Goal: Information Seeking & Learning: Compare options

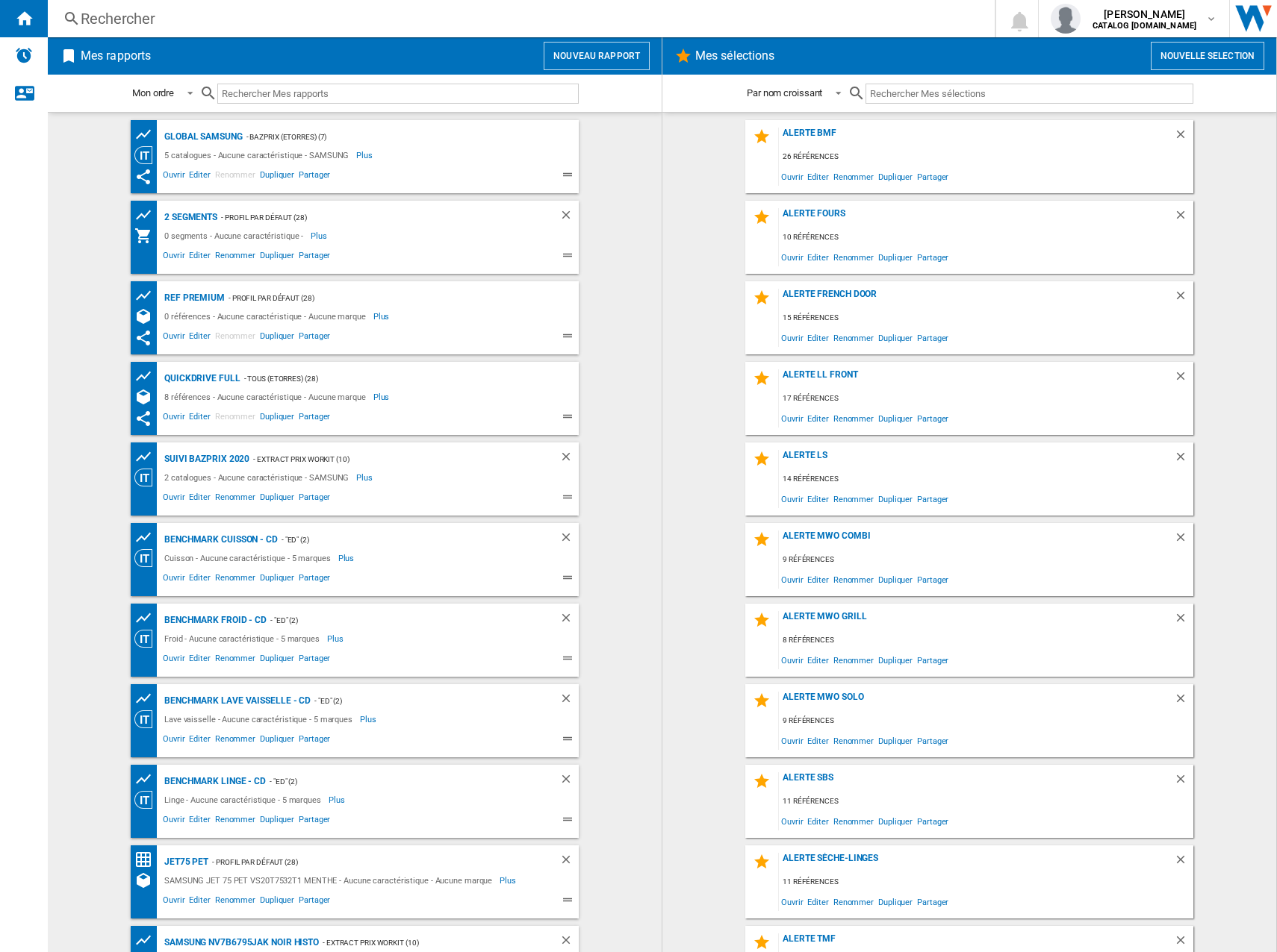
click at [121, 13] on div "Rechercher" at bounding box center [518, 18] width 875 height 21
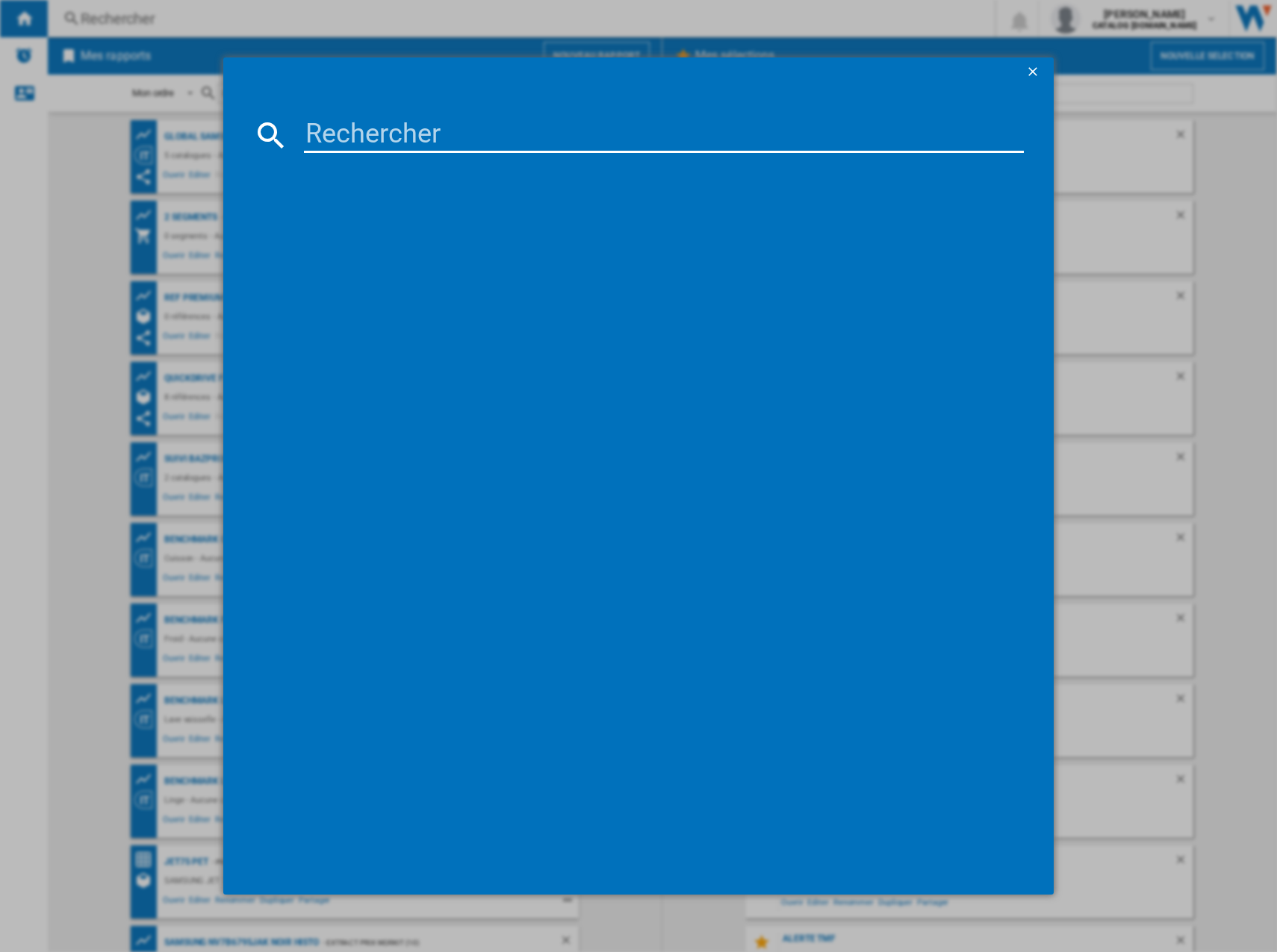
click at [409, 154] on md-dialog-content at bounding box center [638, 491] width 830 height 808
click at [409, 144] on input at bounding box center [664, 135] width 720 height 36
paste input "FNe5207"
type input "FNe5207"
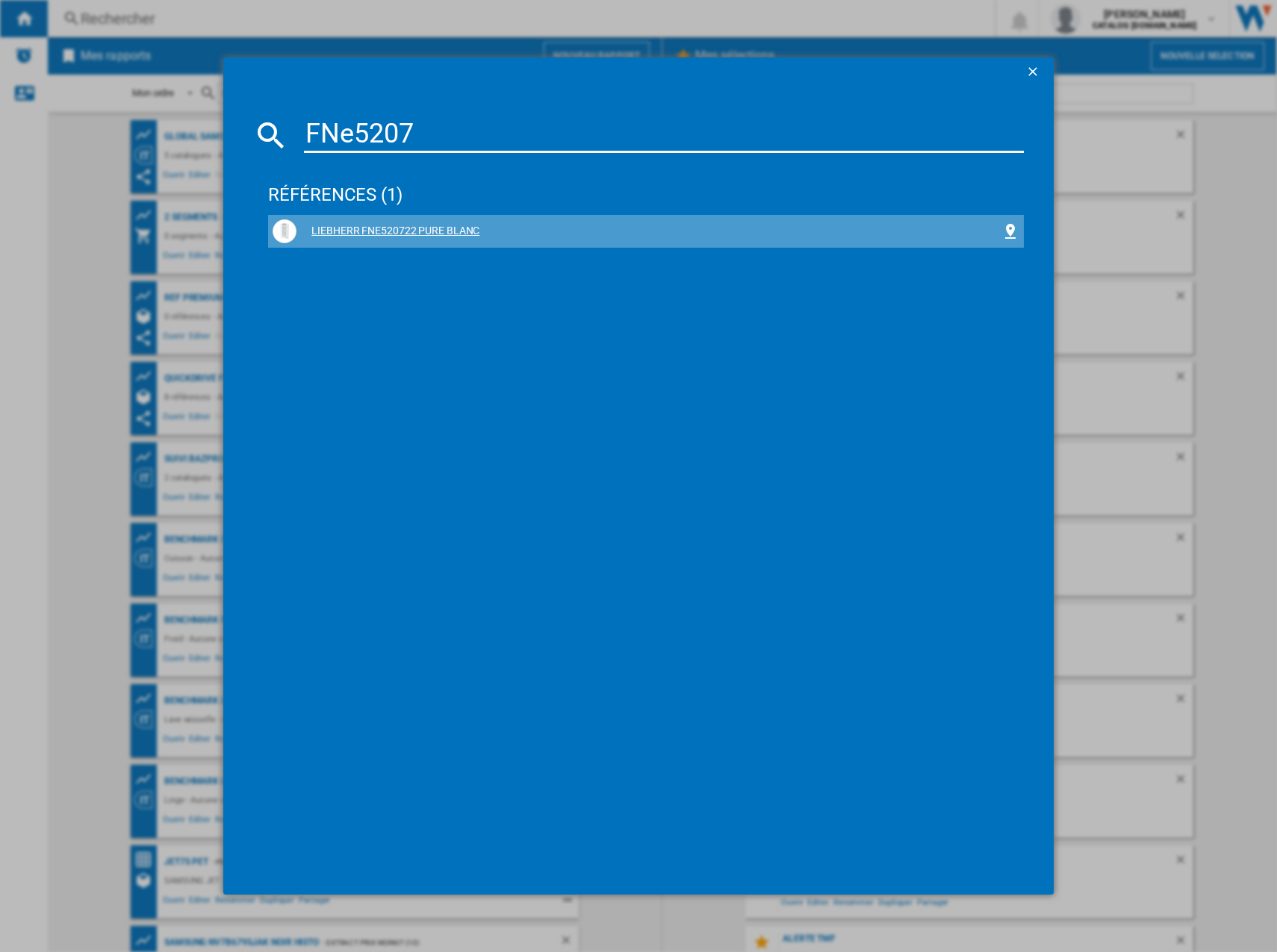
click at [473, 237] on div "LIEBHERR FNE520722 PURE BLANC" at bounding box center [648, 231] width 705 height 15
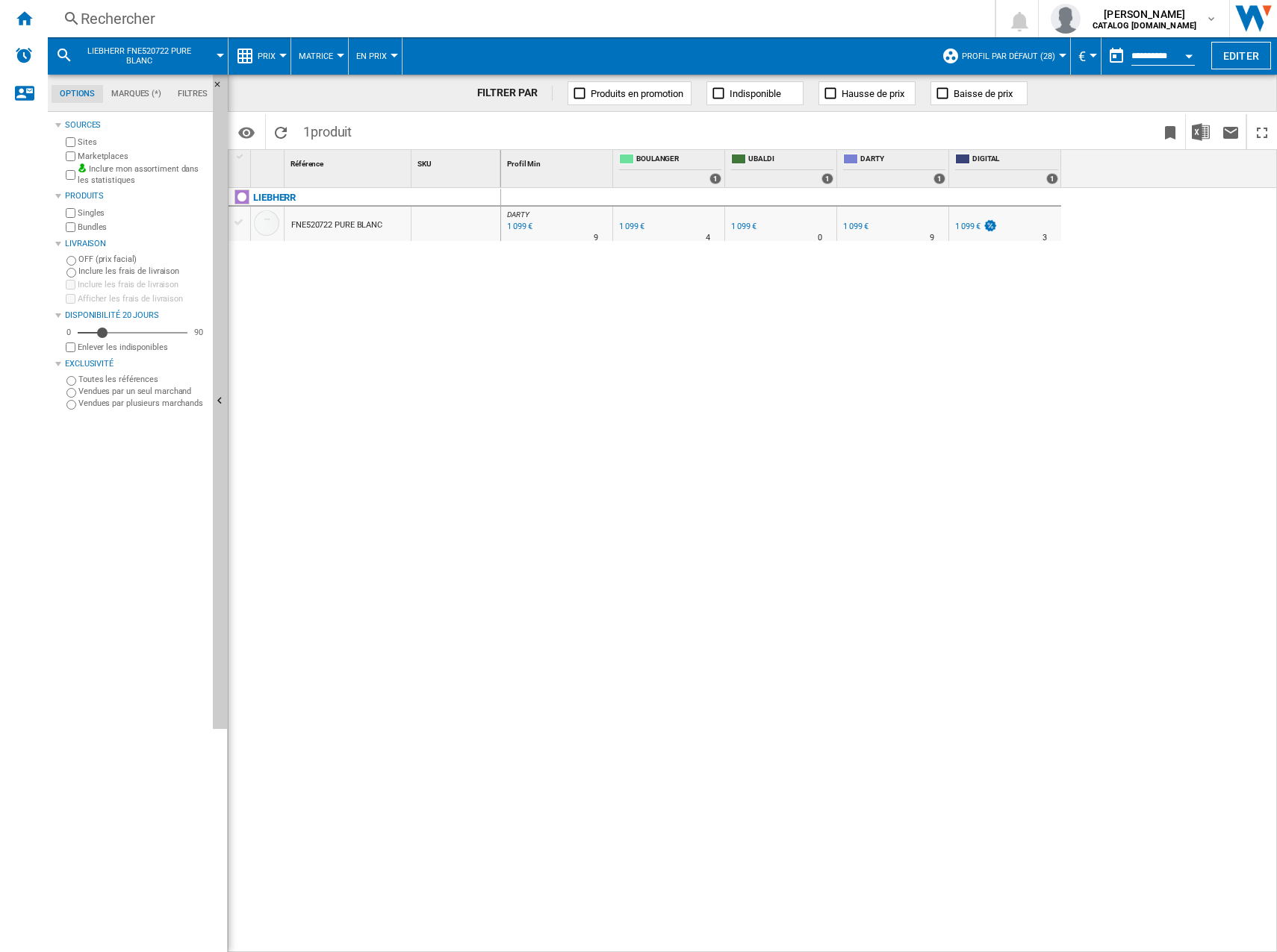
click at [271, 57] on span "Prix" at bounding box center [266, 57] width 18 height 9
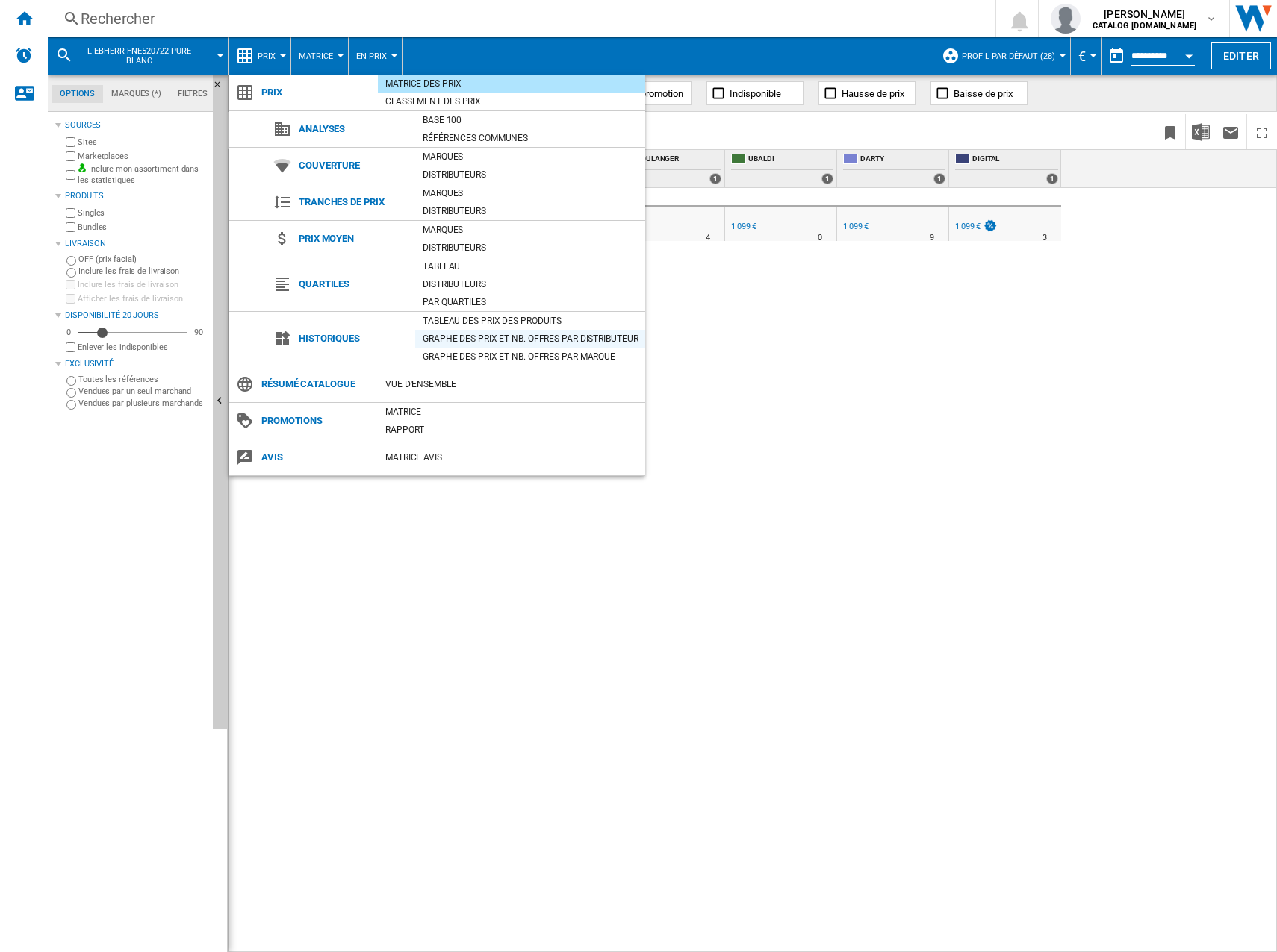
click at [476, 331] on div "Graphe des prix et nb. offres par distributeur" at bounding box center [530, 339] width 230 height 18
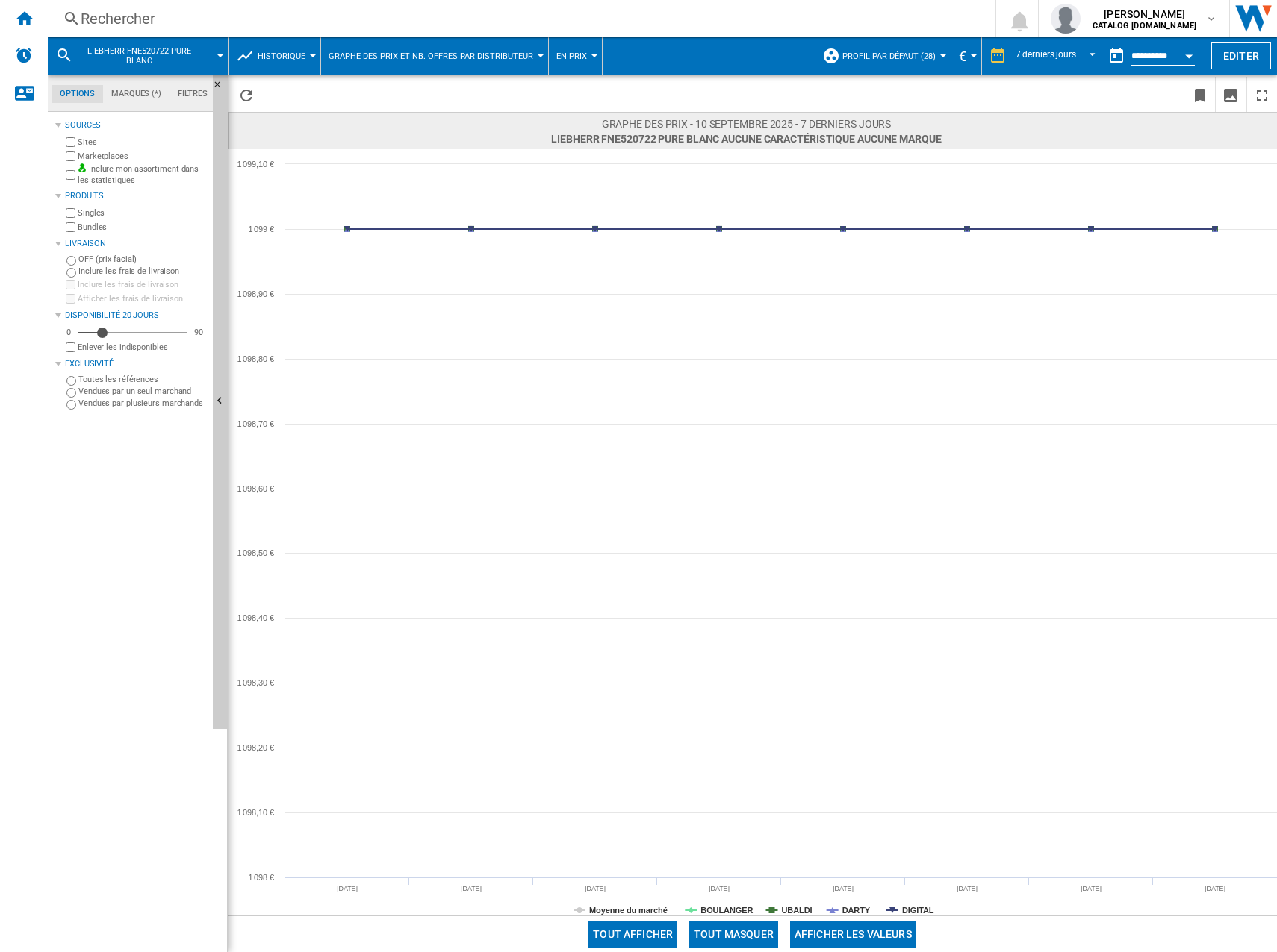
click at [747, 934] on button "Tout masquer" at bounding box center [733, 934] width 89 height 27
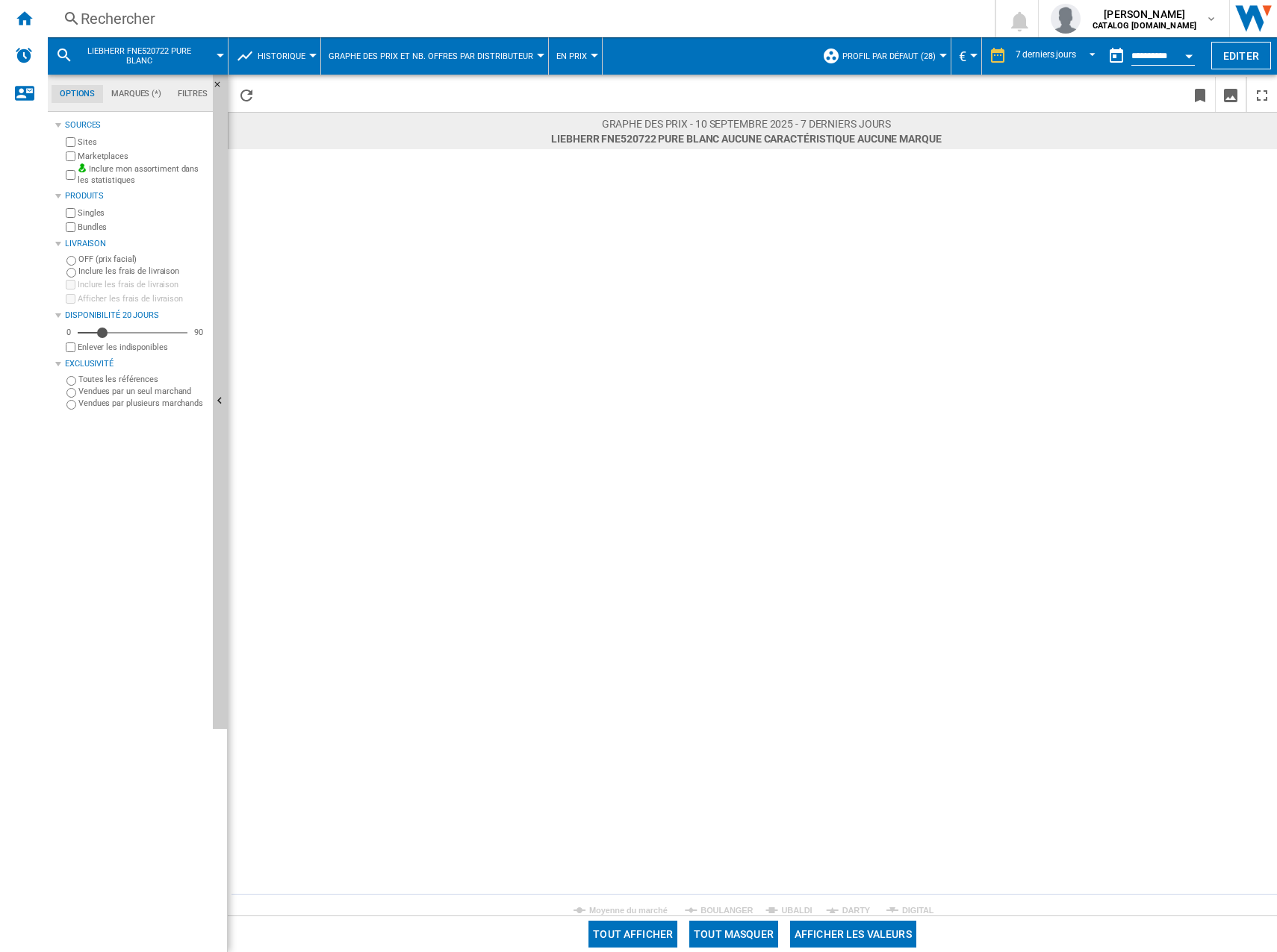
click at [1143, 62] on input "**********" at bounding box center [1162, 58] width 64 height 13
click at [1022, 57] on div "7 derniers jours" at bounding box center [1045, 56] width 61 height 10
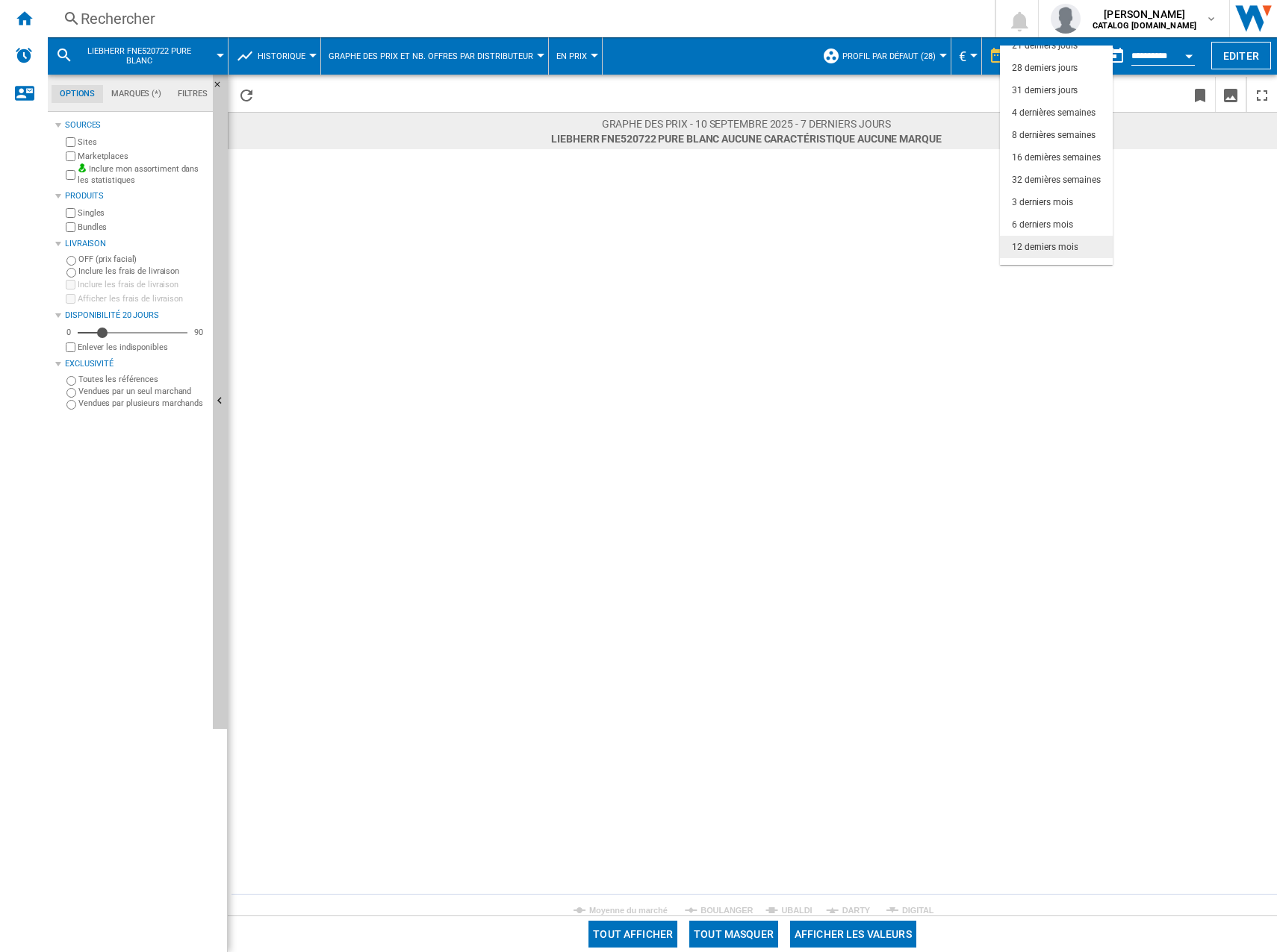
scroll to position [94, 0]
click at [1053, 211] on div "6 derniers mois" at bounding box center [1042, 209] width 61 height 13
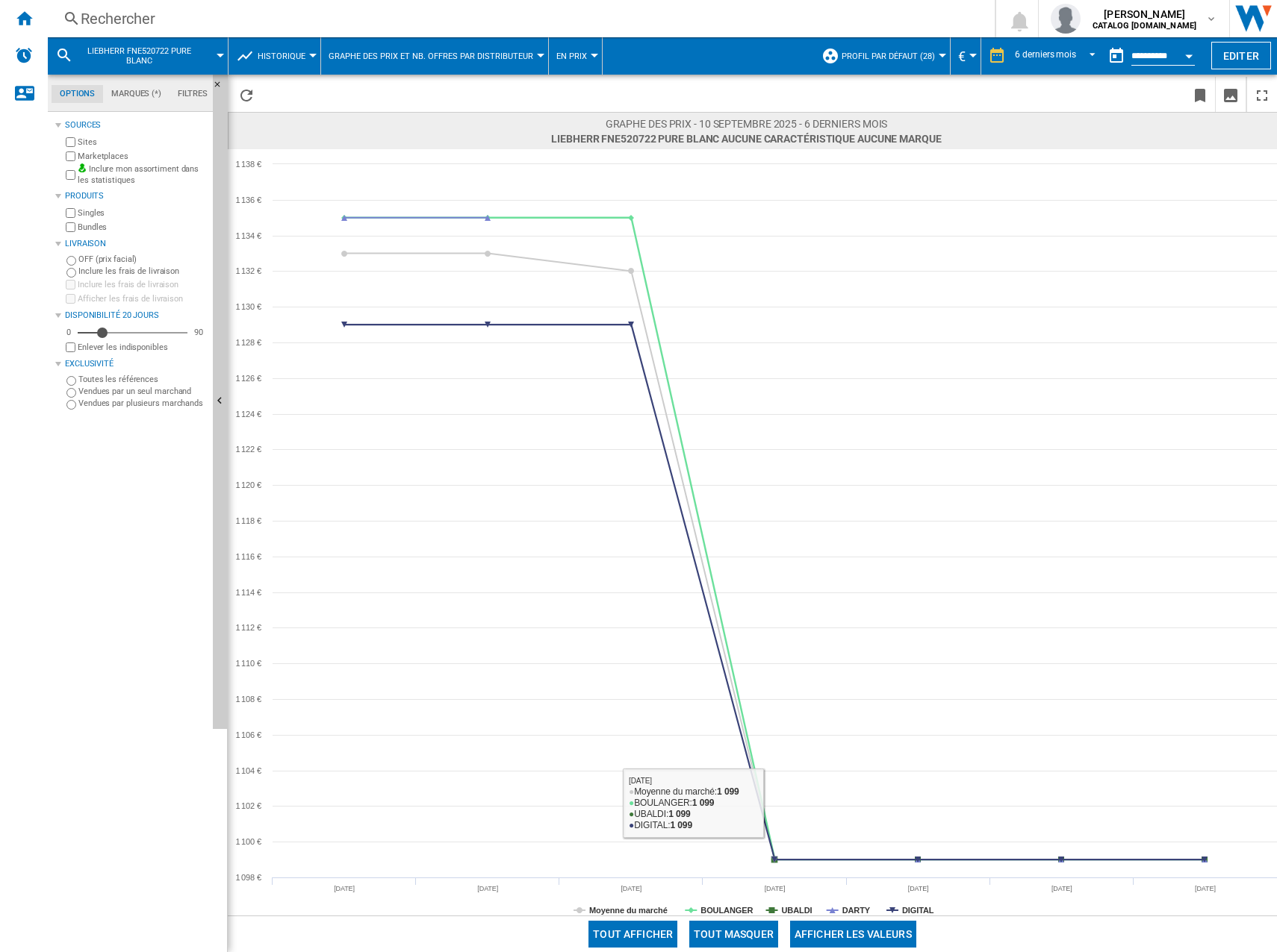
click at [732, 926] on button "Tout masquer" at bounding box center [733, 934] width 89 height 27
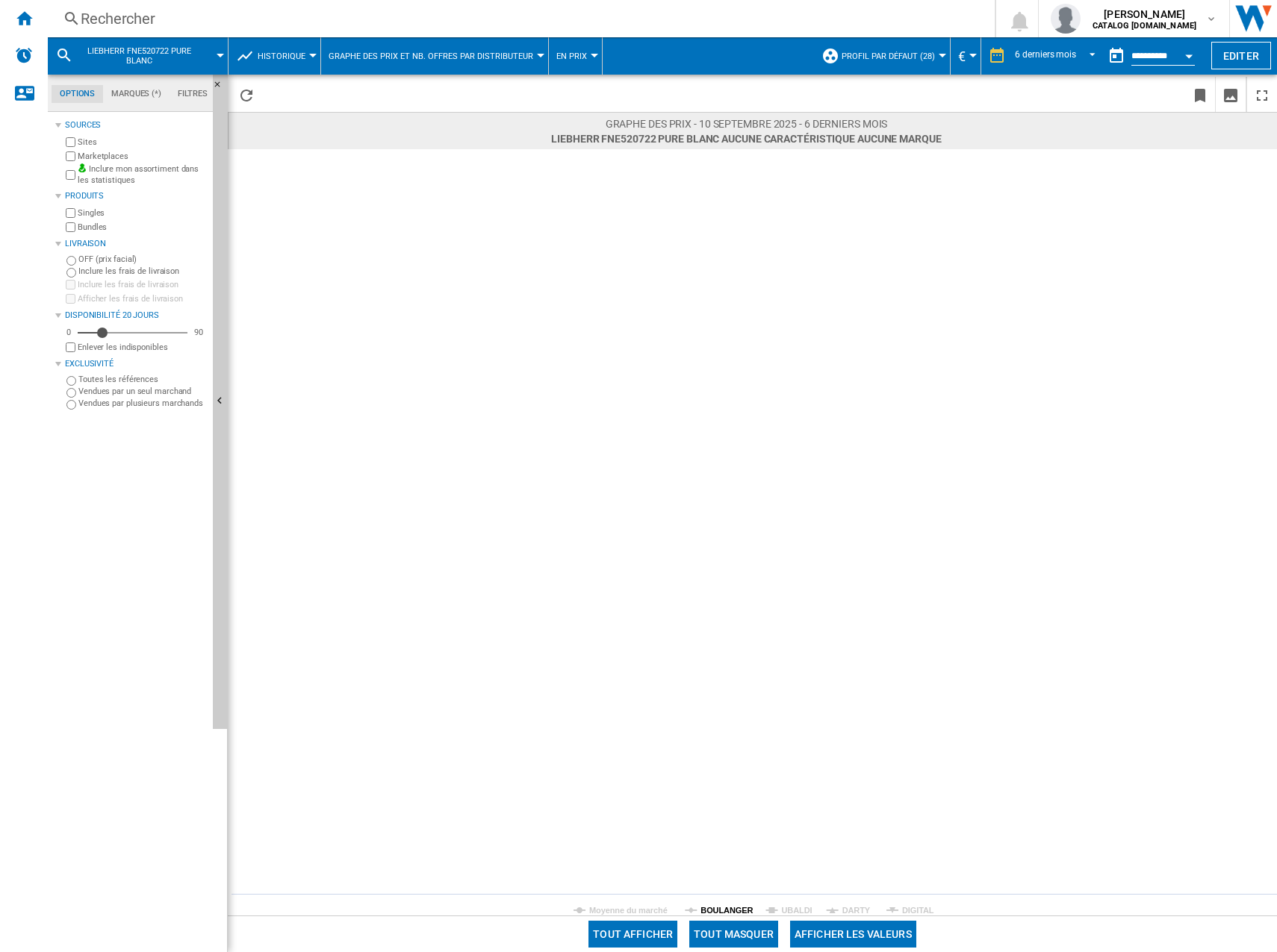
click at [730, 913] on tspan "BOULANGER" at bounding box center [726, 910] width 53 height 9
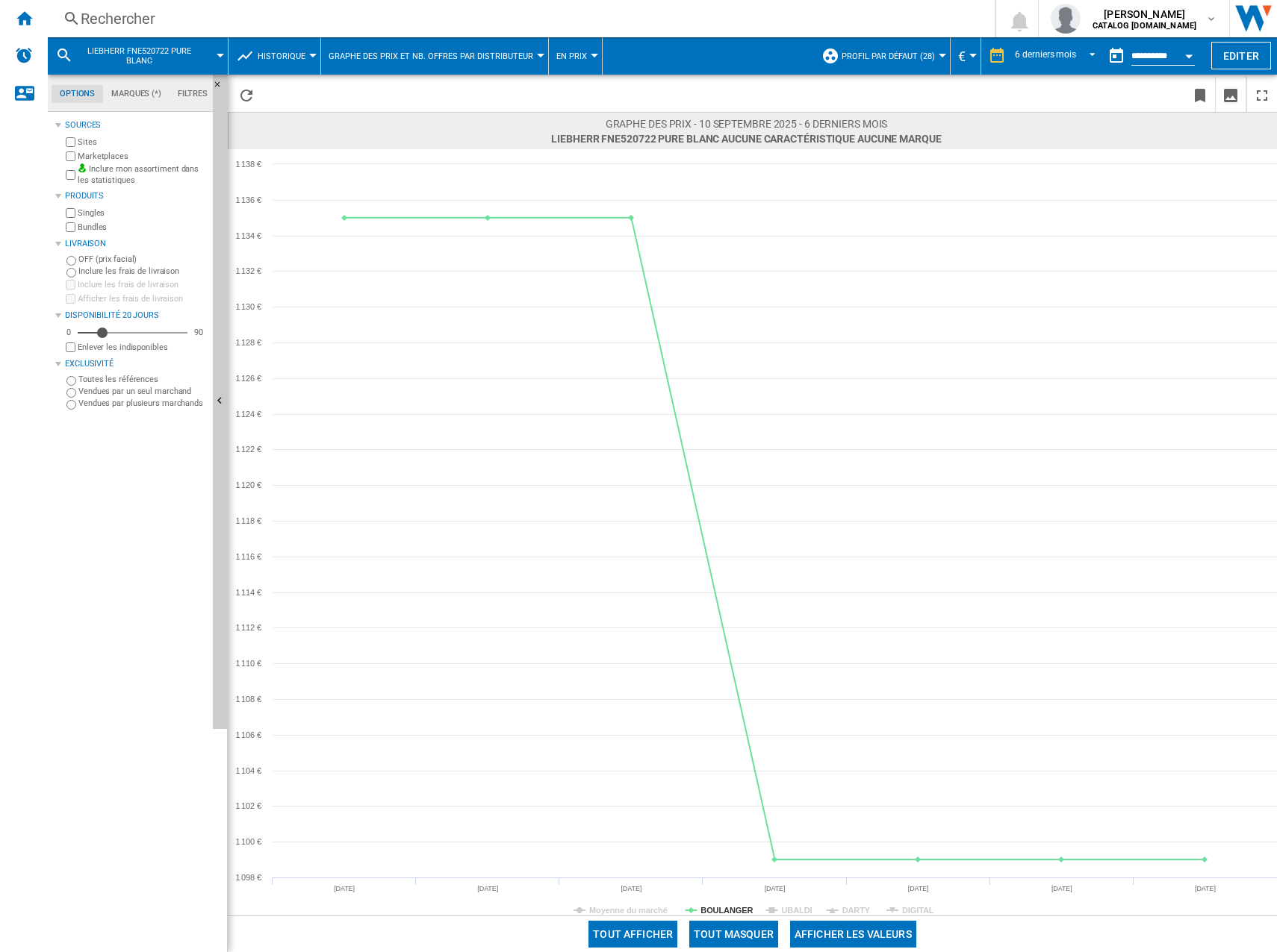
click at [750, 911] on rect at bounding box center [752, 533] width 1049 height 767
click at [728, 908] on tspan "BOULANGER" at bounding box center [726, 910] width 53 height 9
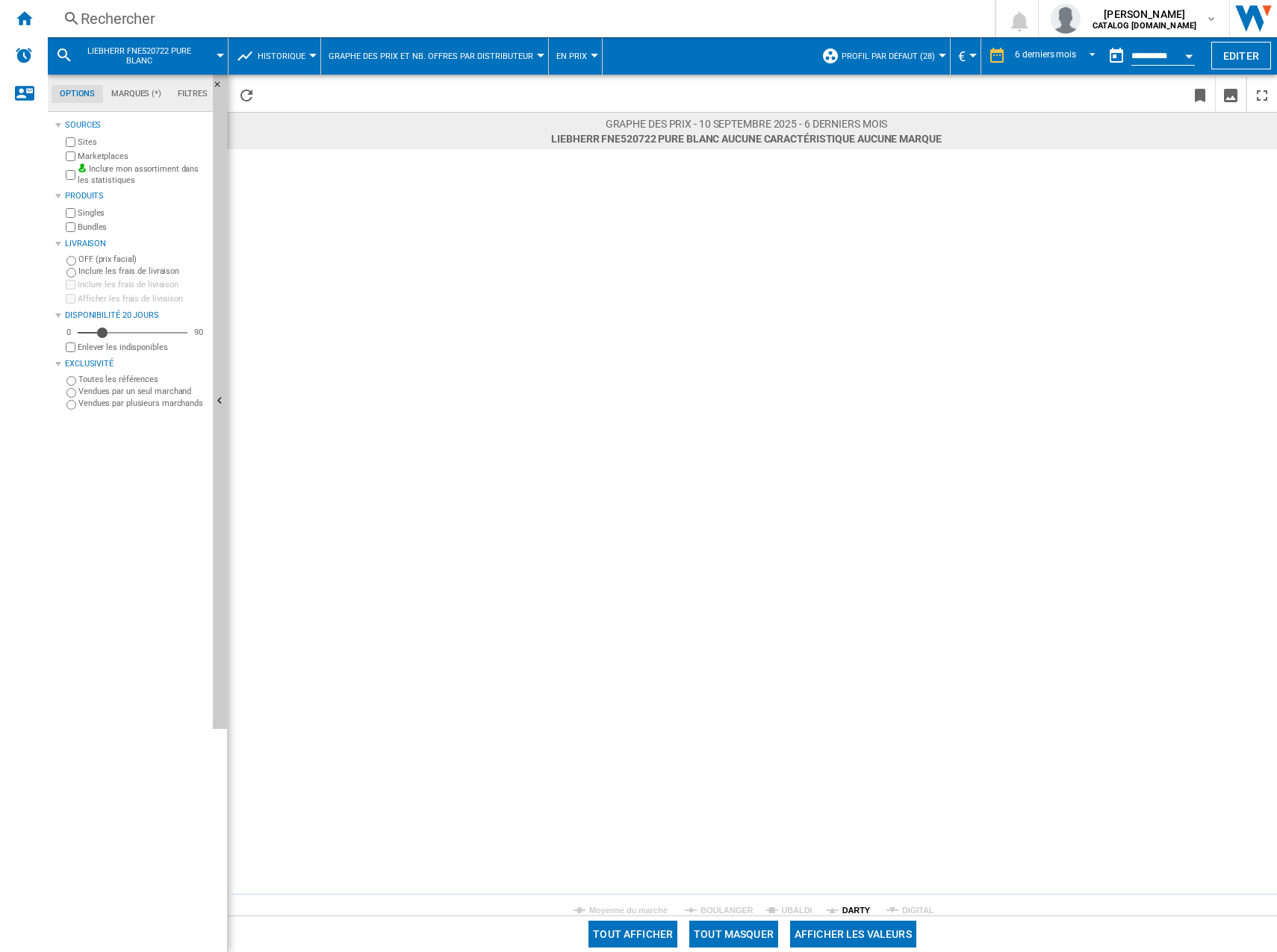
click at [849, 906] on tspan "DARTY" at bounding box center [857, 910] width 28 height 9
click at [286, 32] on div "Rechercher Rechercher 0 [PERSON_NAME] CATALOG [DOMAIN_NAME] CATALOG [DOMAIN_NAM…" at bounding box center [662, 19] width 1229 height 38
click at [282, 26] on div "Rechercher" at bounding box center [518, 18] width 875 height 21
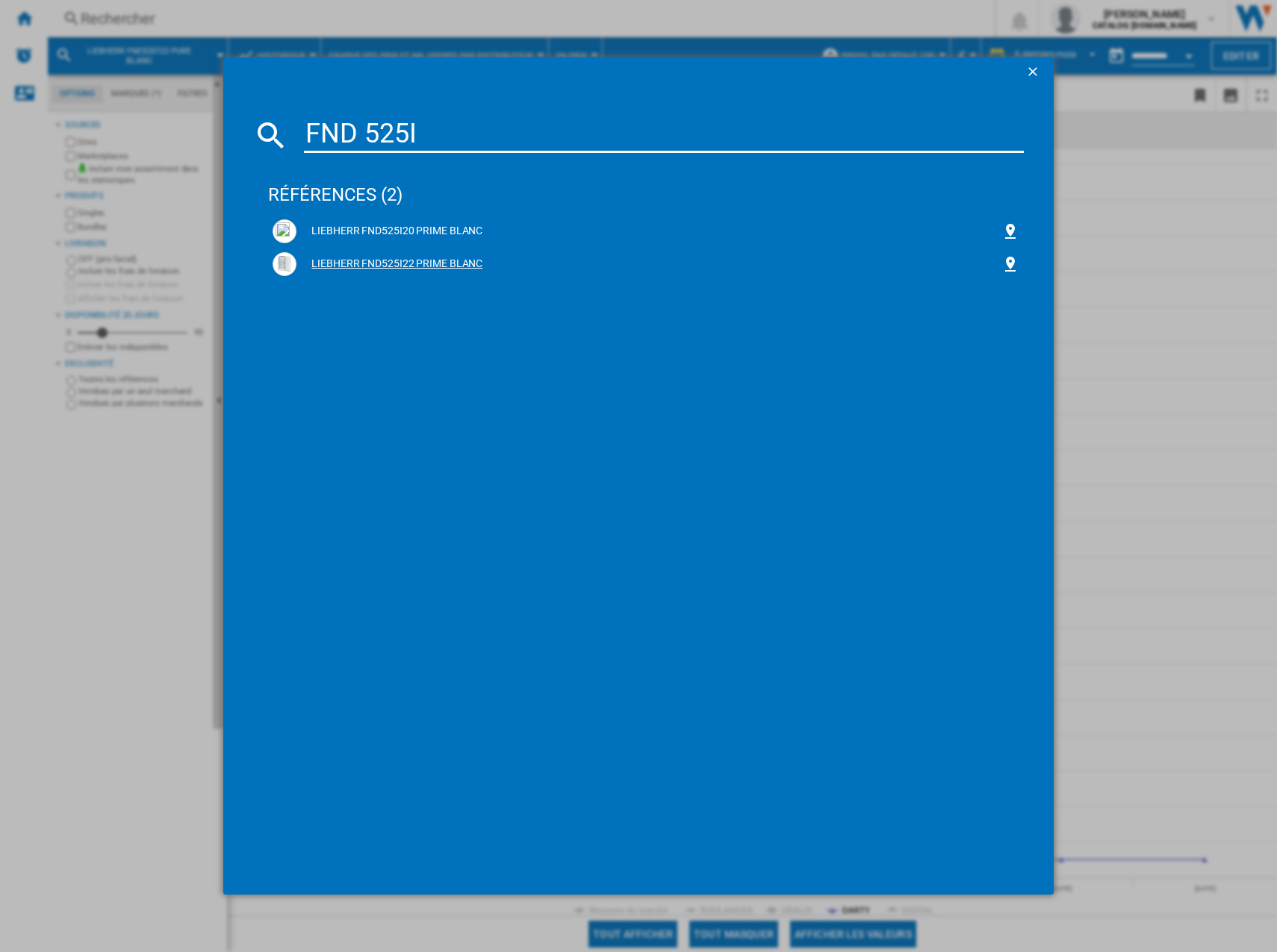
type input "FND 525I"
click at [417, 266] on div "LIEBHERR FND525I22 PRIME BLANC" at bounding box center [648, 264] width 705 height 15
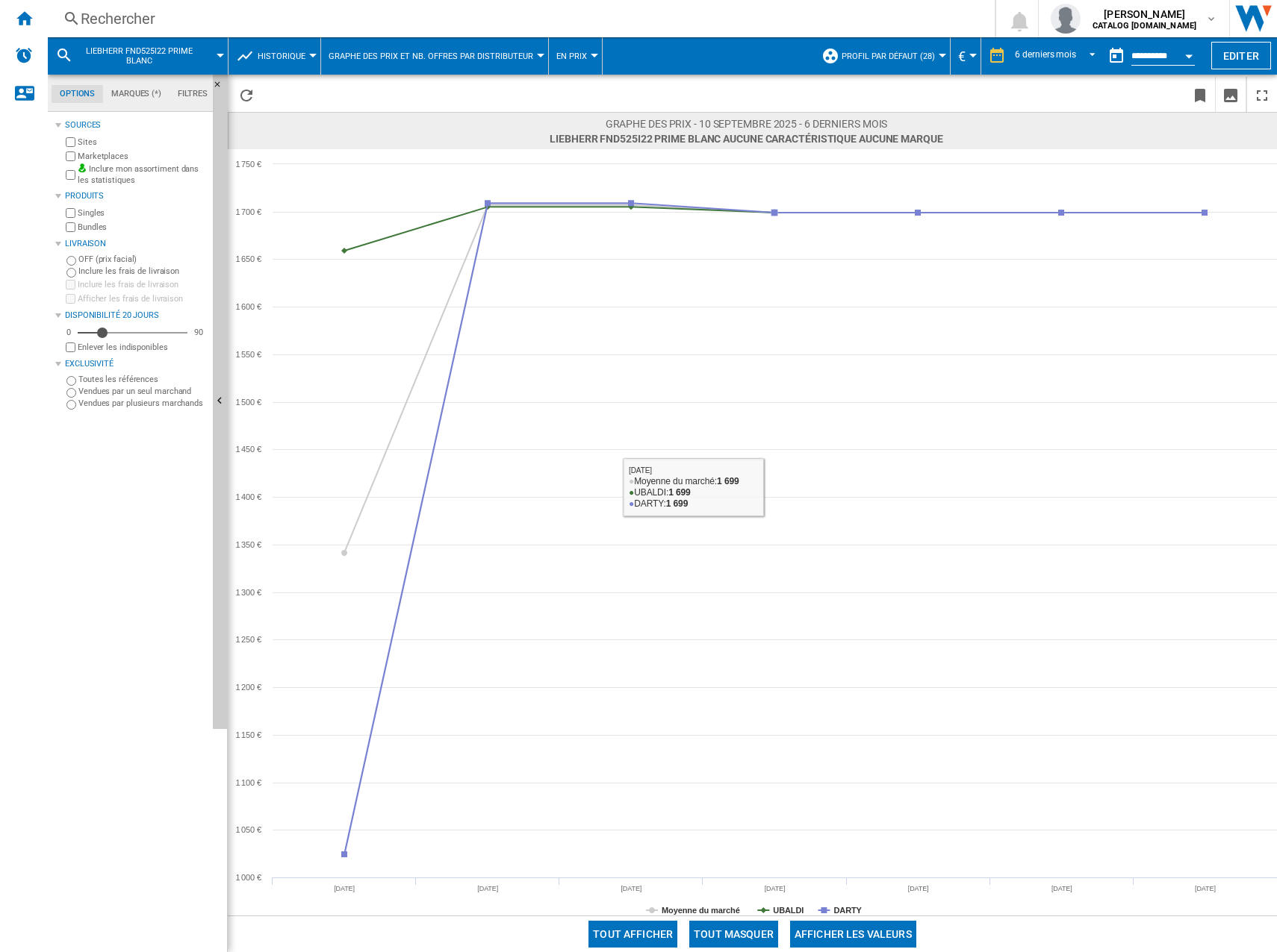
click at [751, 932] on button "Tout masquer" at bounding box center [733, 934] width 89 height 27
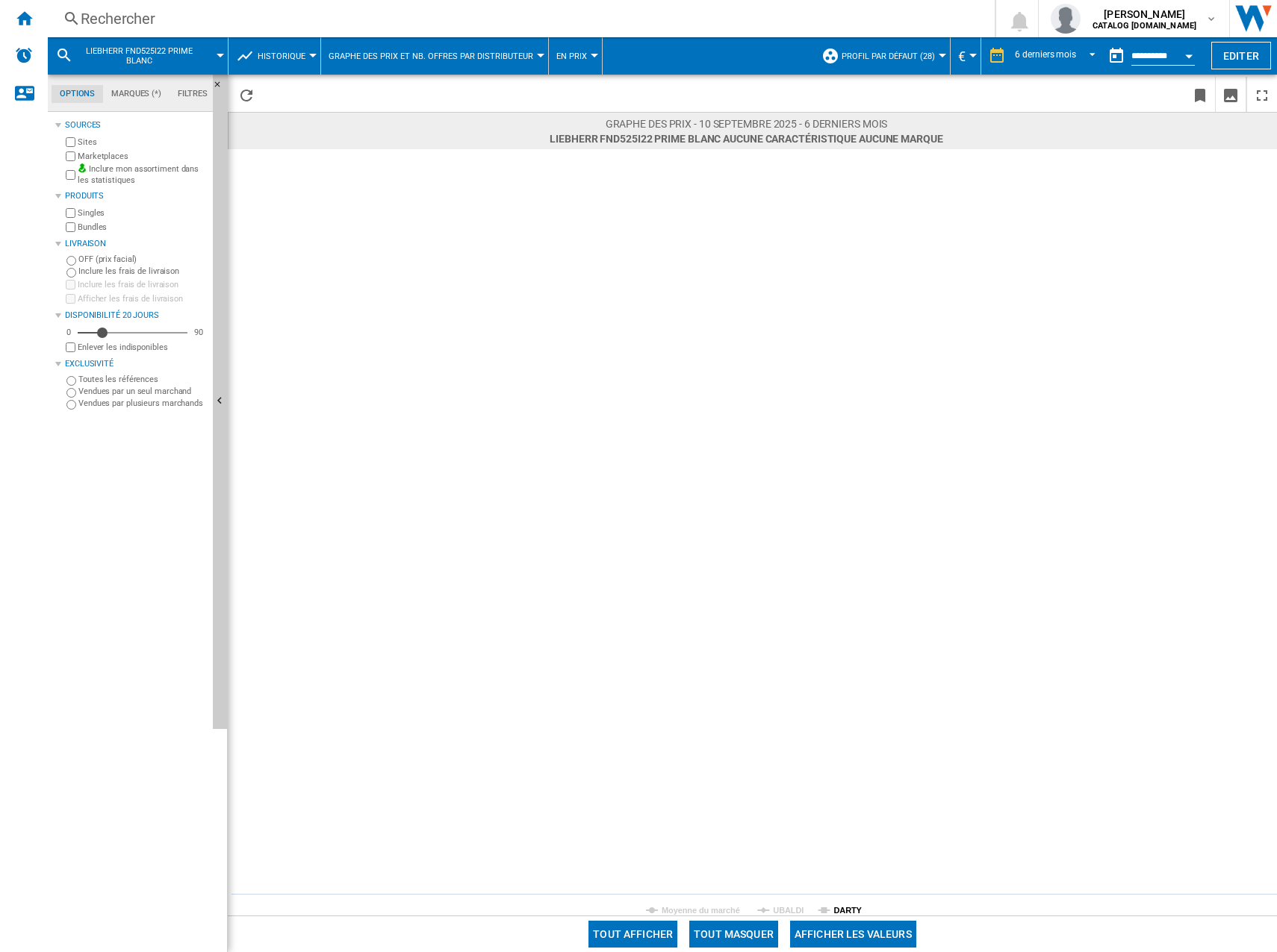
click at [860, 910] on tspan "DARTY" at bounding box center [847, 910] width 28 height 9
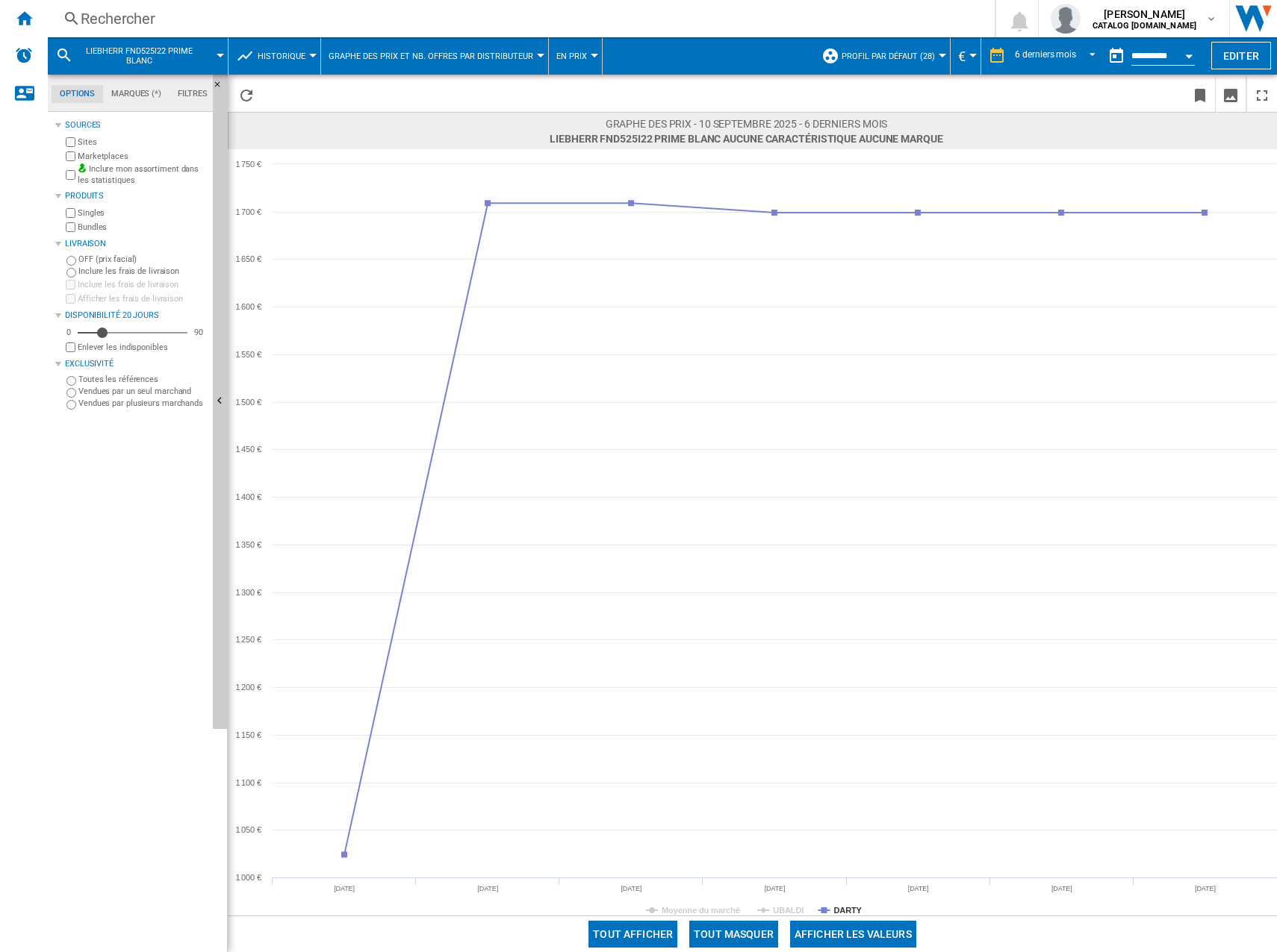
click at [413, 22] on div "Rechercher" at bounding box center [518, 18] width 875 height 21
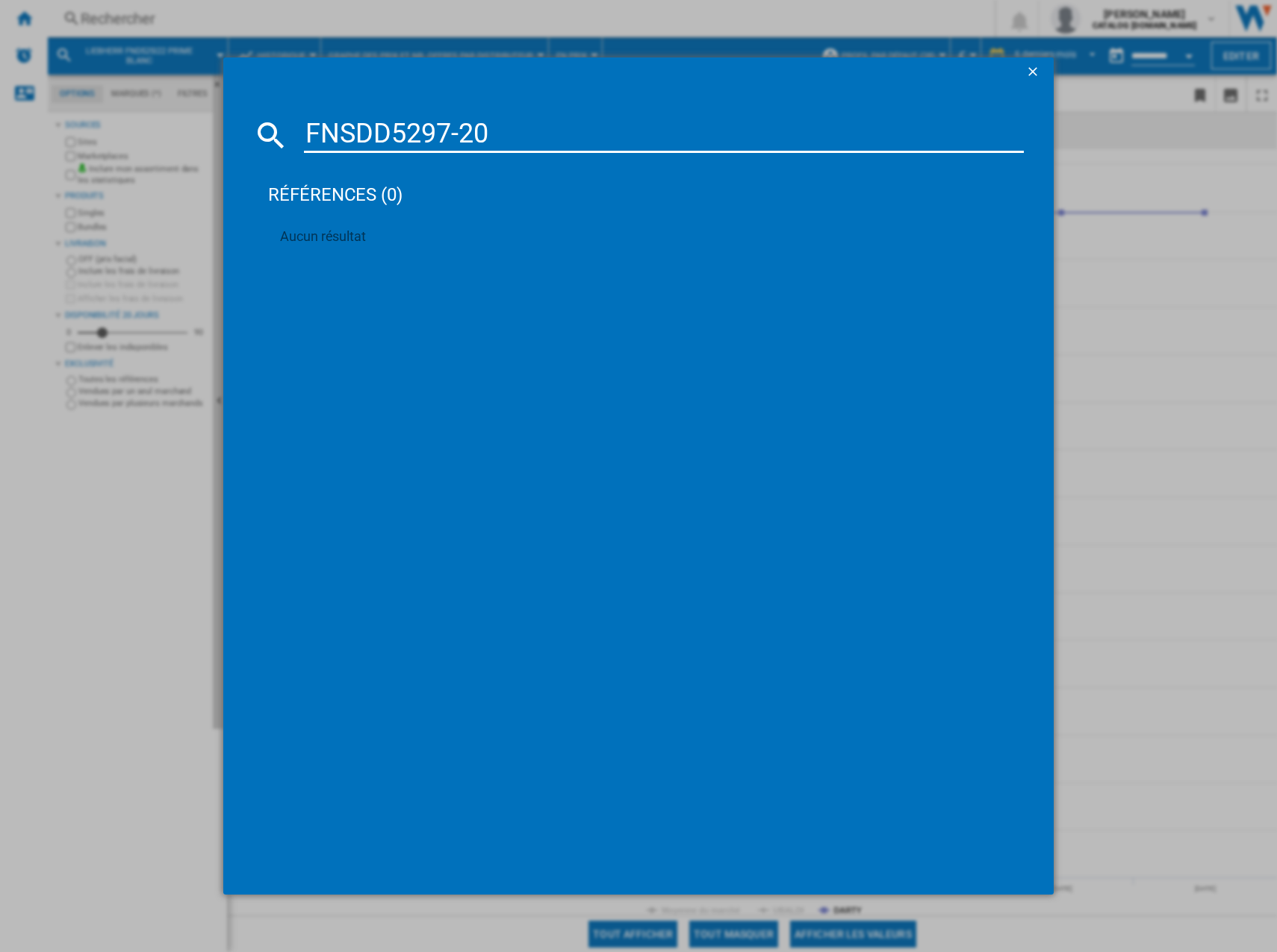
click at [467, 127] on input "FNSDD5297-20" at bounding box center [664, 135] width 720 height 36
click at [504, 139] on input "FNSDD529720" at bounding box center [664, 135] width 720 height 36
drag, startPoint x: 373, startPoint y: 116, endPoint x: 377, endPoint y: 127, distance: 11.7
click at [373, 118] on input "FNSDD529" at bounding box center [664, 135] width 720 height 36
click at [377, 127] on input "FNSDD529" at bounding box center [664, 135] width 720 height 36
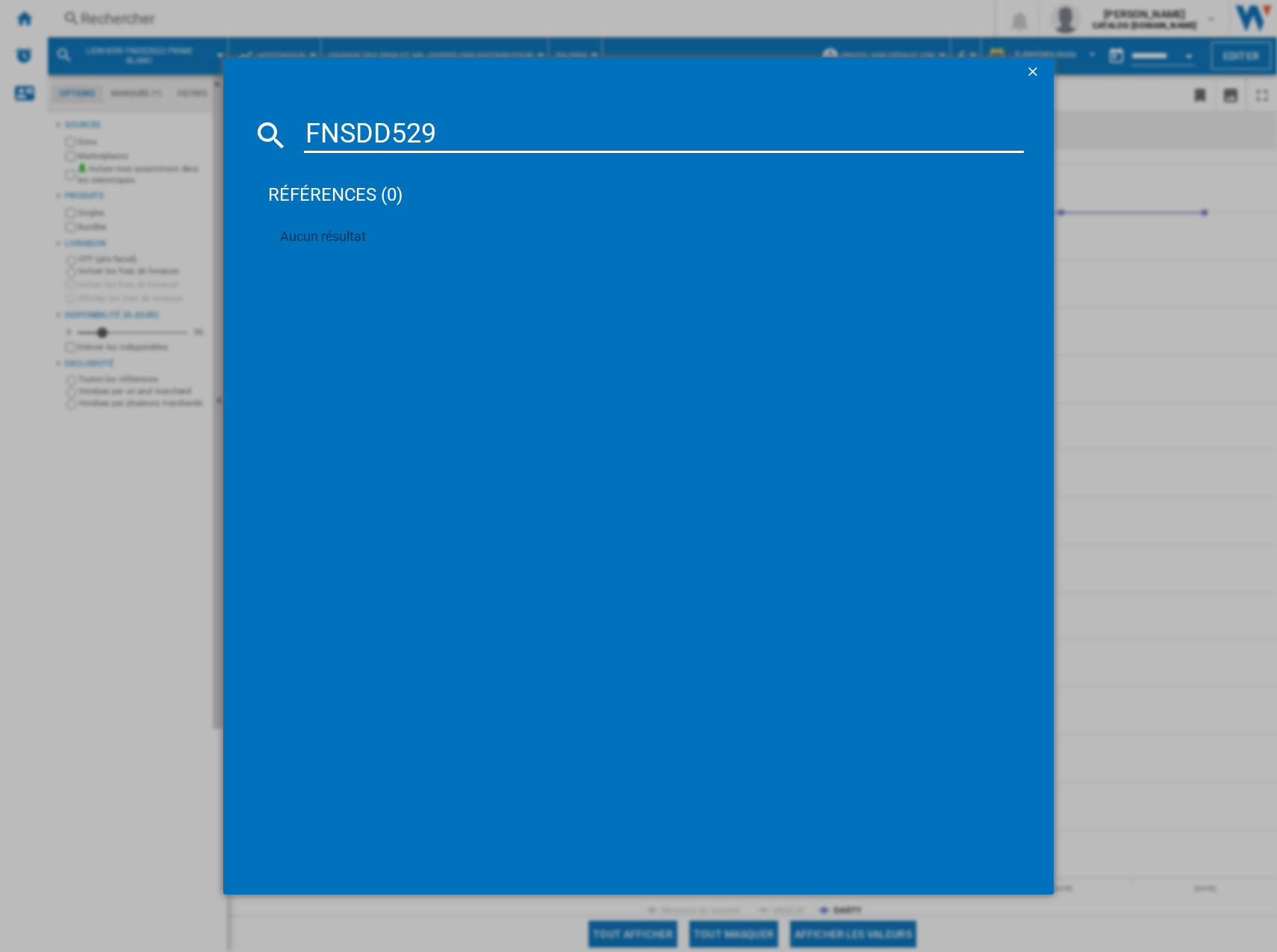
click at [377, 127] on input "FNSDD529" at bounding box center [664, 135] width 720 height 36
paste input "D 522I-22"
click at [421, 145] on input "FND 522I-22" at bounding box center [664, 135] width 720 height 36
type input "FND522I22"
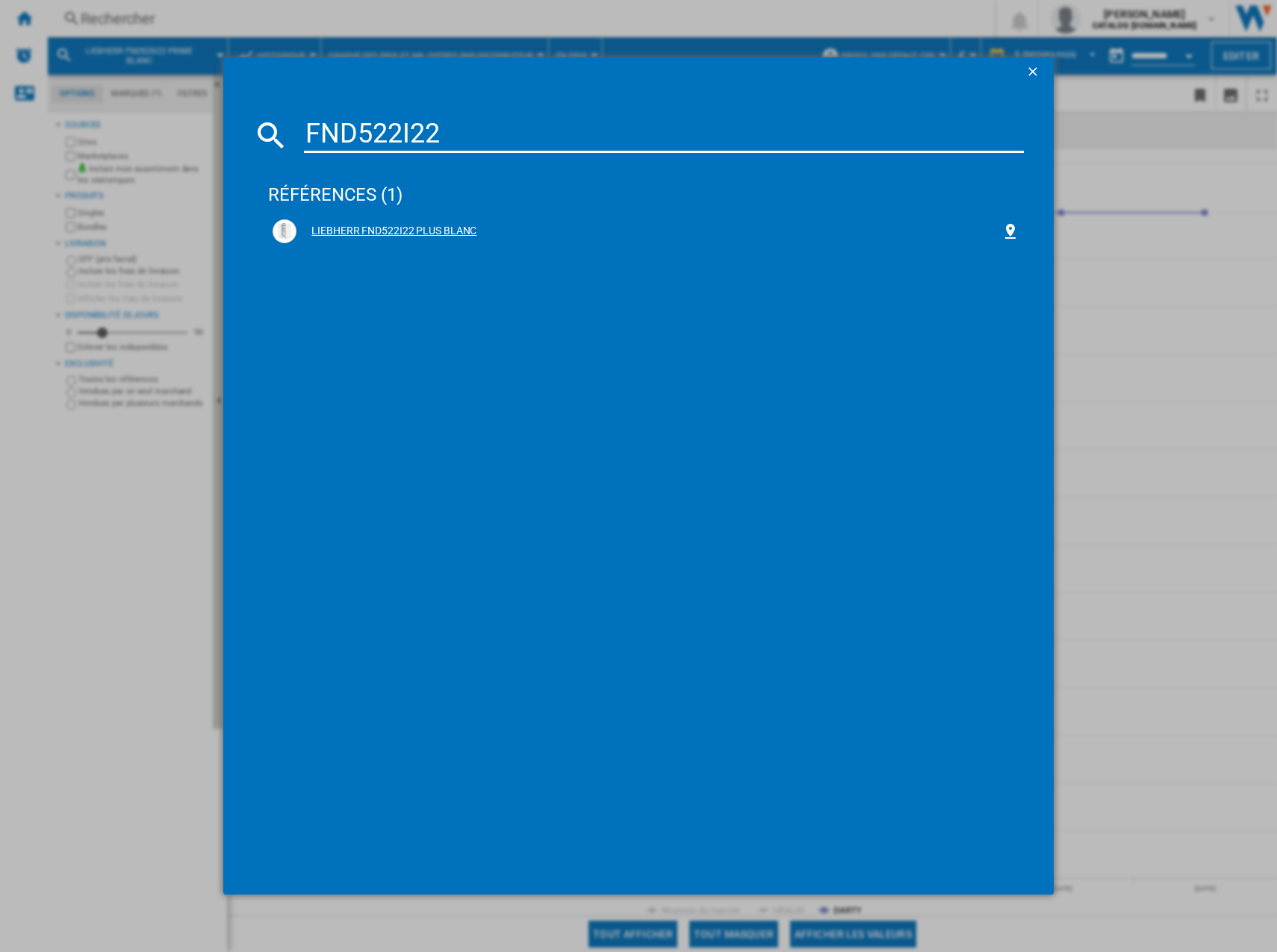
click at [472, 229] on div "LIEBHERR FND522I22 PLUS BLANC" at bounding box center [648, 231] width 705 height 15
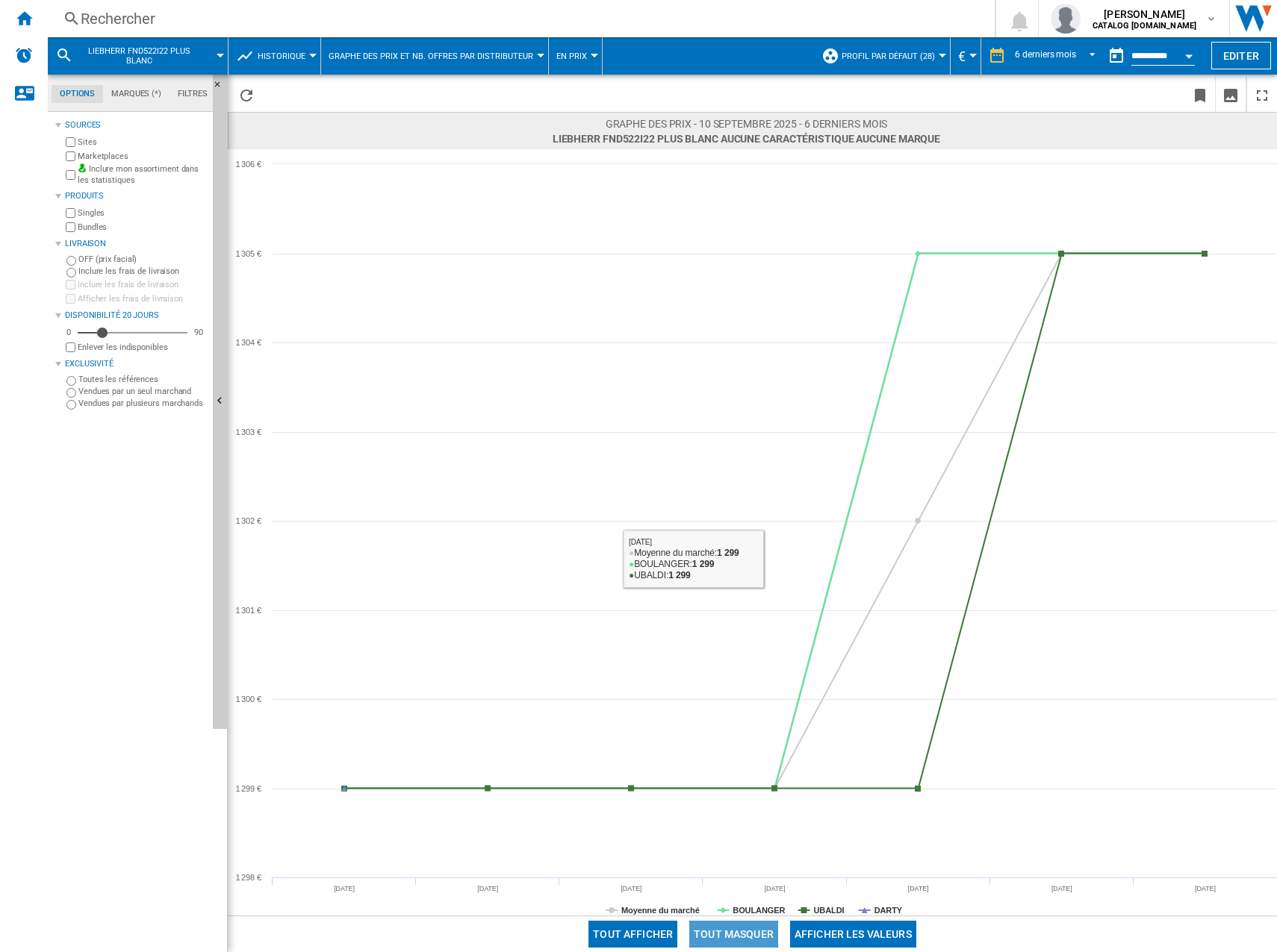
click at [754, 931] on button "Tout masquer" at bounding box center [733, 934] width 89 height 27
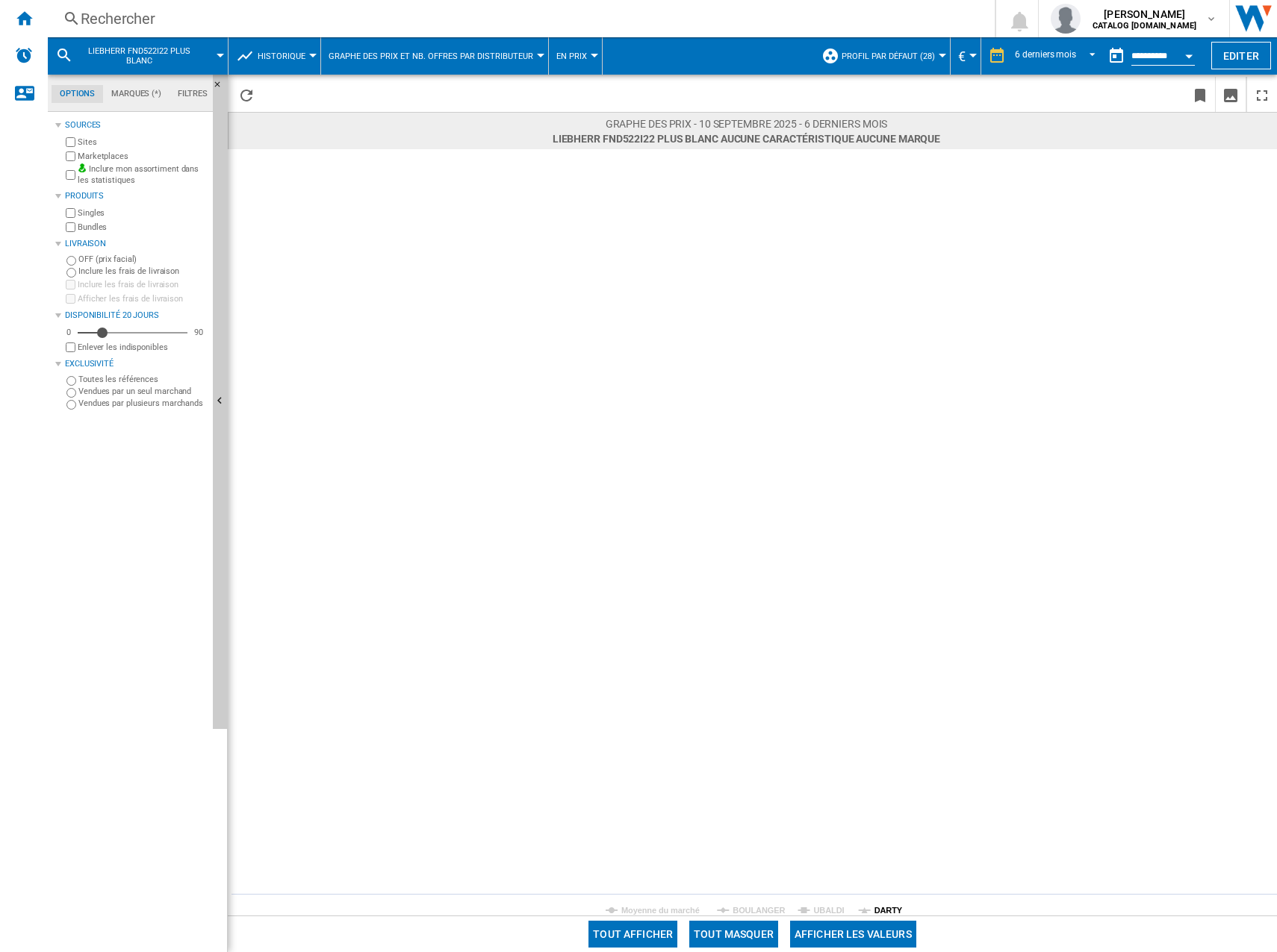
click at [886, 908] on tspan "DARTY" at bounding box center [888, 910] width 28 height 9
click at [761, 910] on tspan "BOULANGER" at bounding box center [758, 910] width 53 height 9
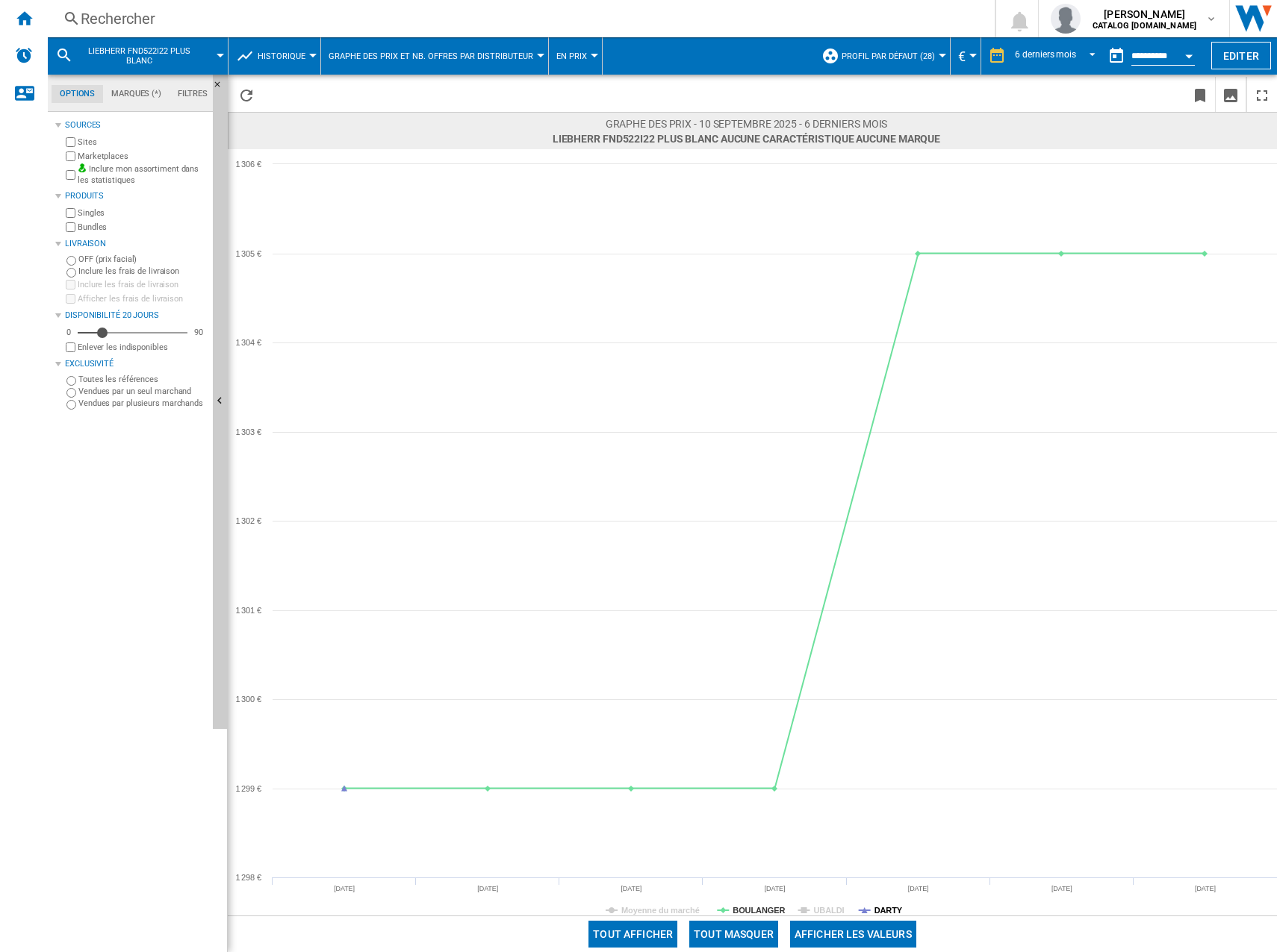
click at [876, 907] on tspan "DARTY" at bounding box center [888, 910] width 28 height 9
click at [211, 13] on div "Rechercher" at bounding box center [518, 18] width 875 height 21
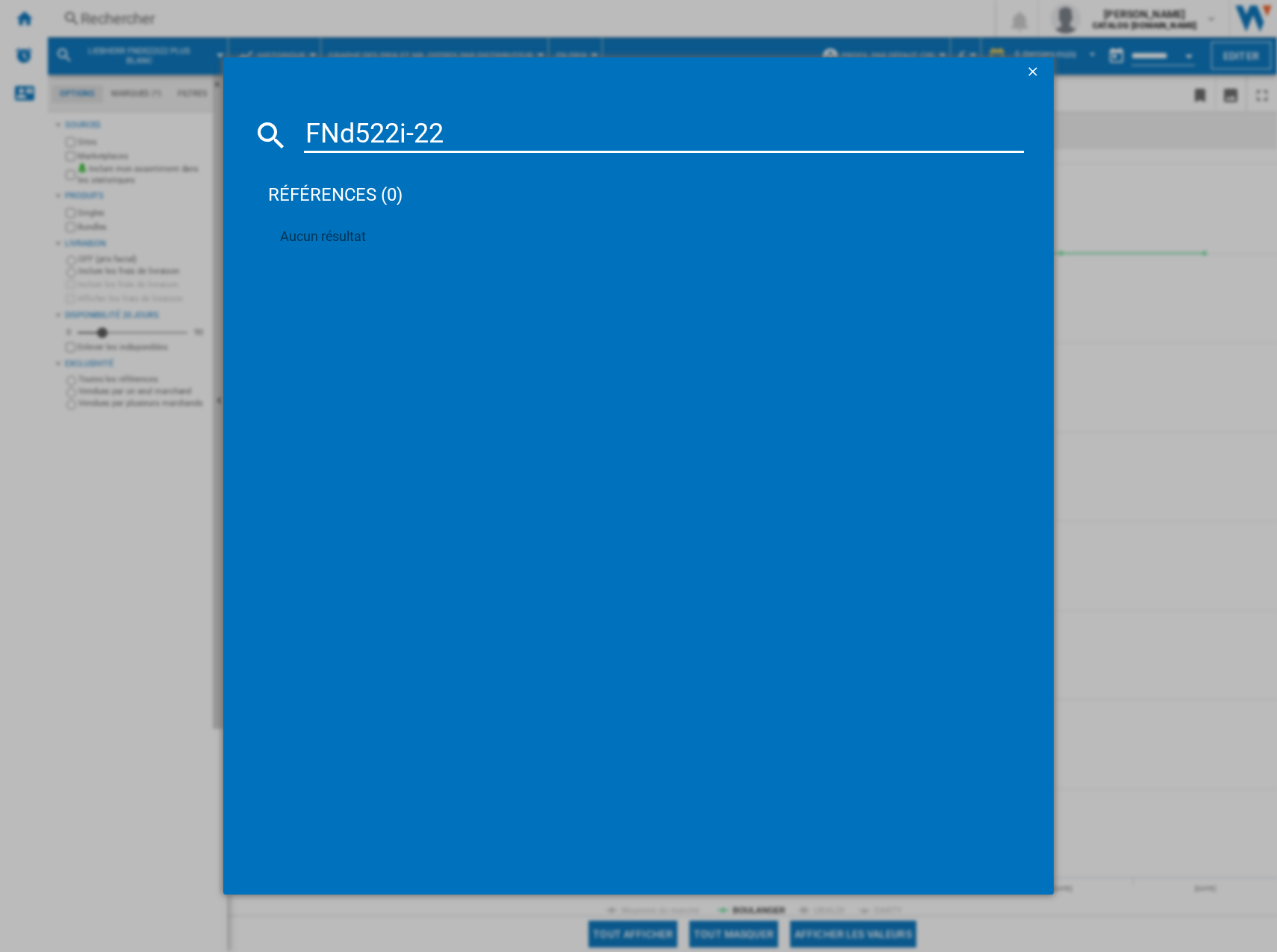
type input "FNd522i-22"
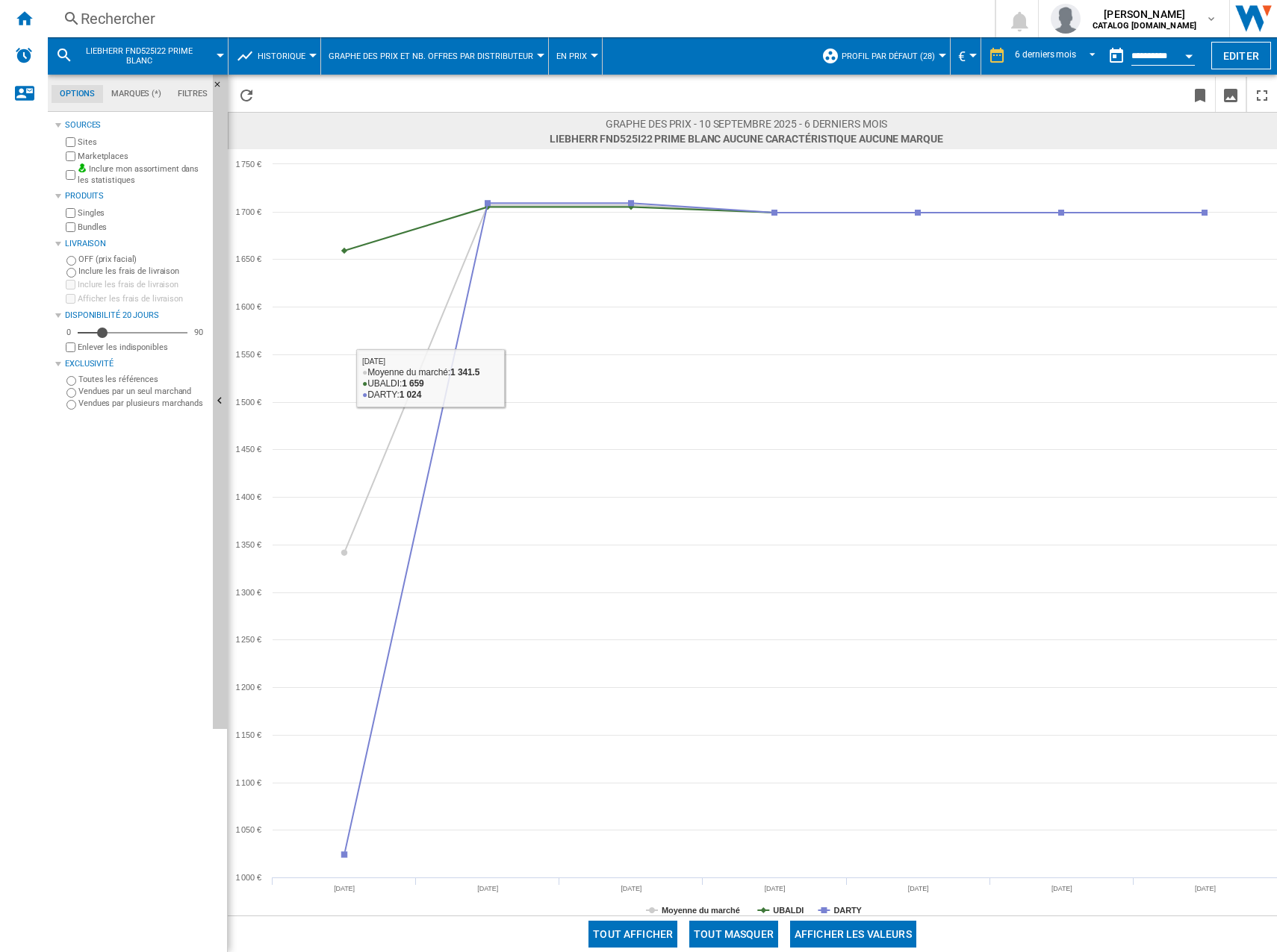
click at [148, 14] on div "Rechercher" at bounding box center [518, 18] width 875 height 21
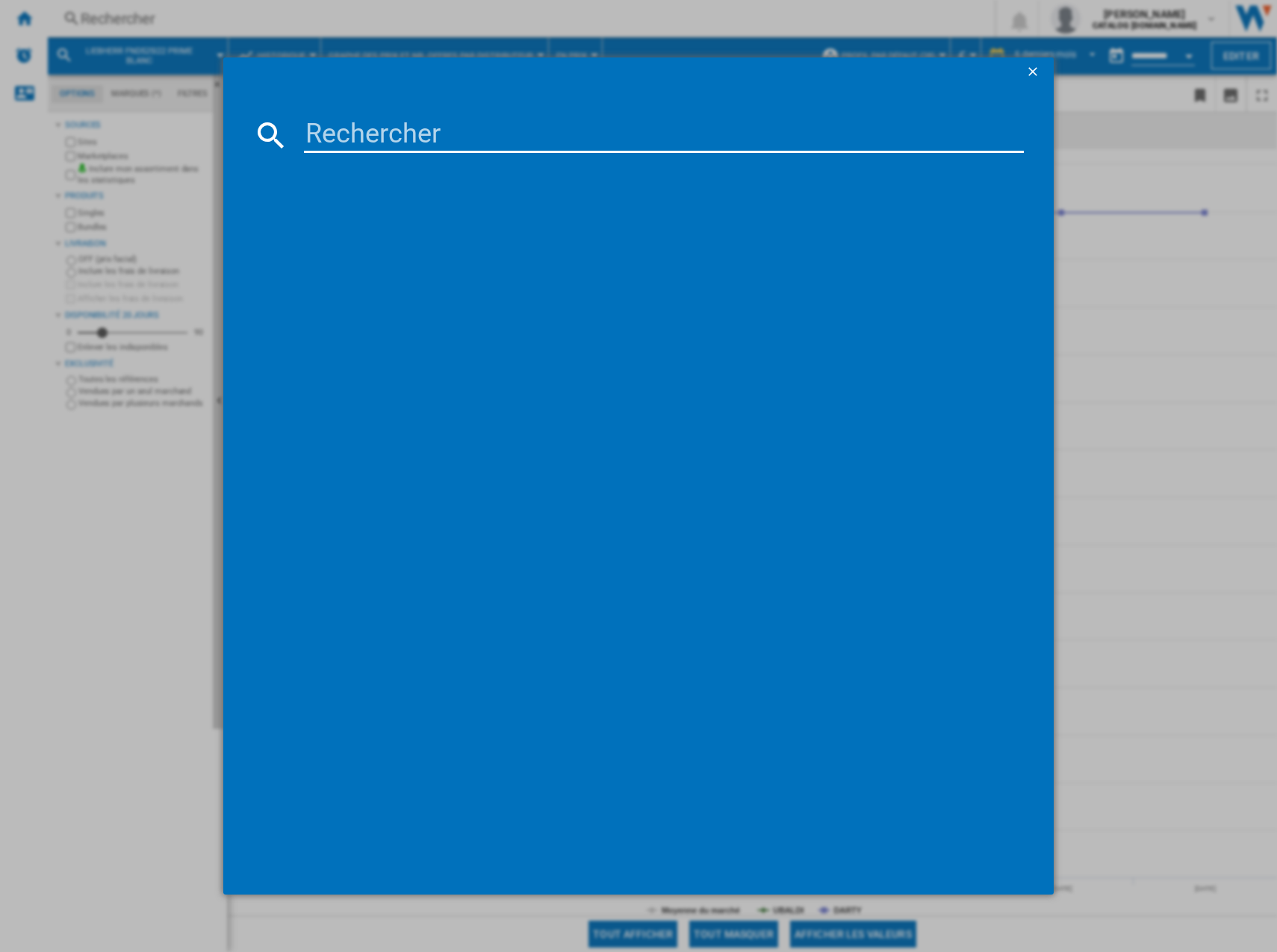
click at [447, 119] on input at bounding box center [664, 135] width 720 height 36
paste input "FNd522i-22"
type input "FNd522i22"
click at [426, 221] on div "LIEBHERR FND522I22 PLUS BLANC" at bounding box center [646, 231] width 747 height 24
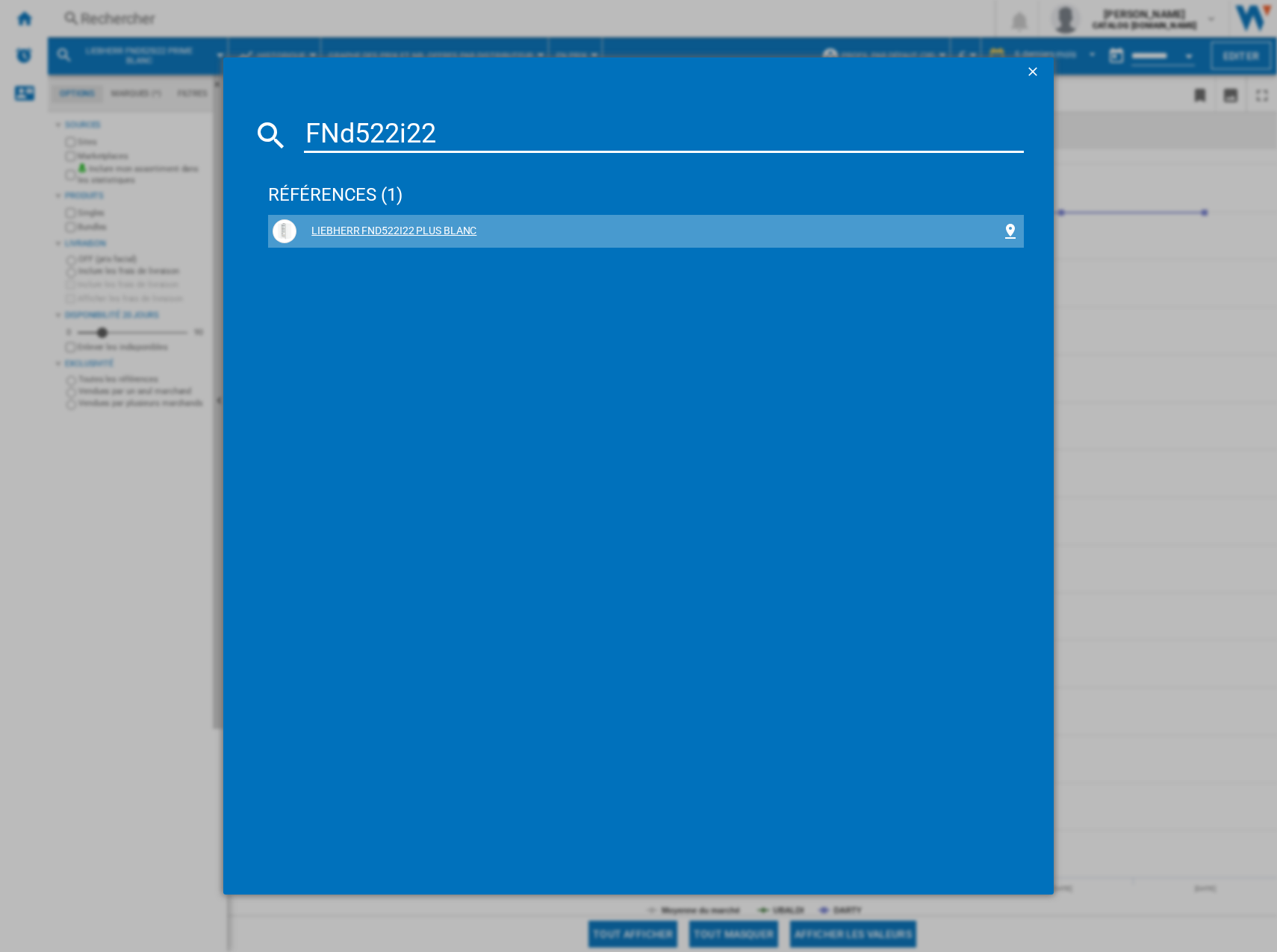
click at [443, 232] on div "LIEBHERR FND522I22 PLUS BLANC" at bounding box center [648, 231] width 705 height 15
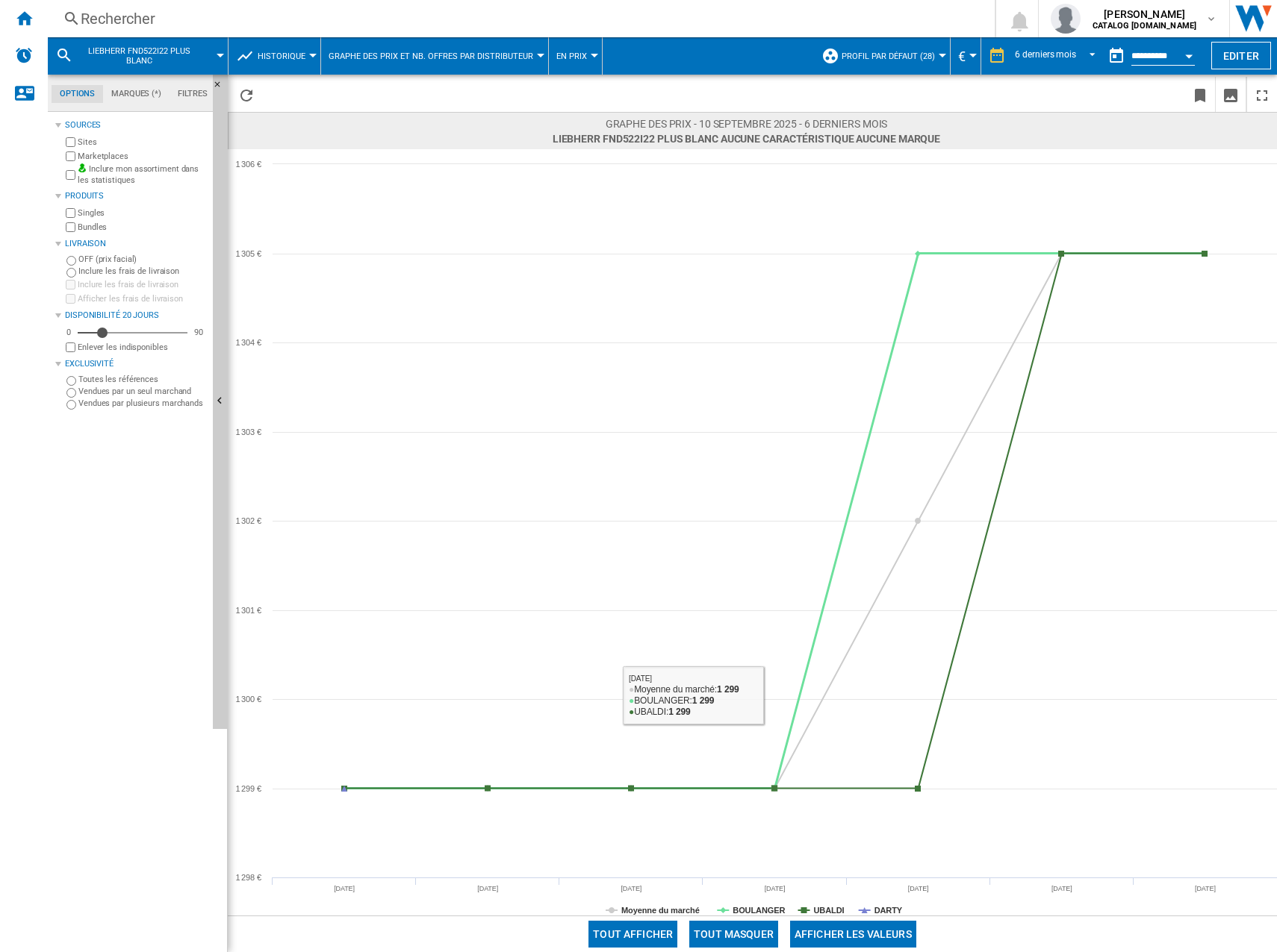
click at [743, 917] on div "Tout afficher Tout masquer Afficher les valeurs" at bounding box center [752, 934] width 1049 height 37
click at [747, 920] on div "Tout afficher Tout masquer Afficher les valeurs" at bounding box center [752, 934] width 1049 height 37
click at [751, 923] on button "Tout masquer" at bounding box center [733, 934] width 89 height 27
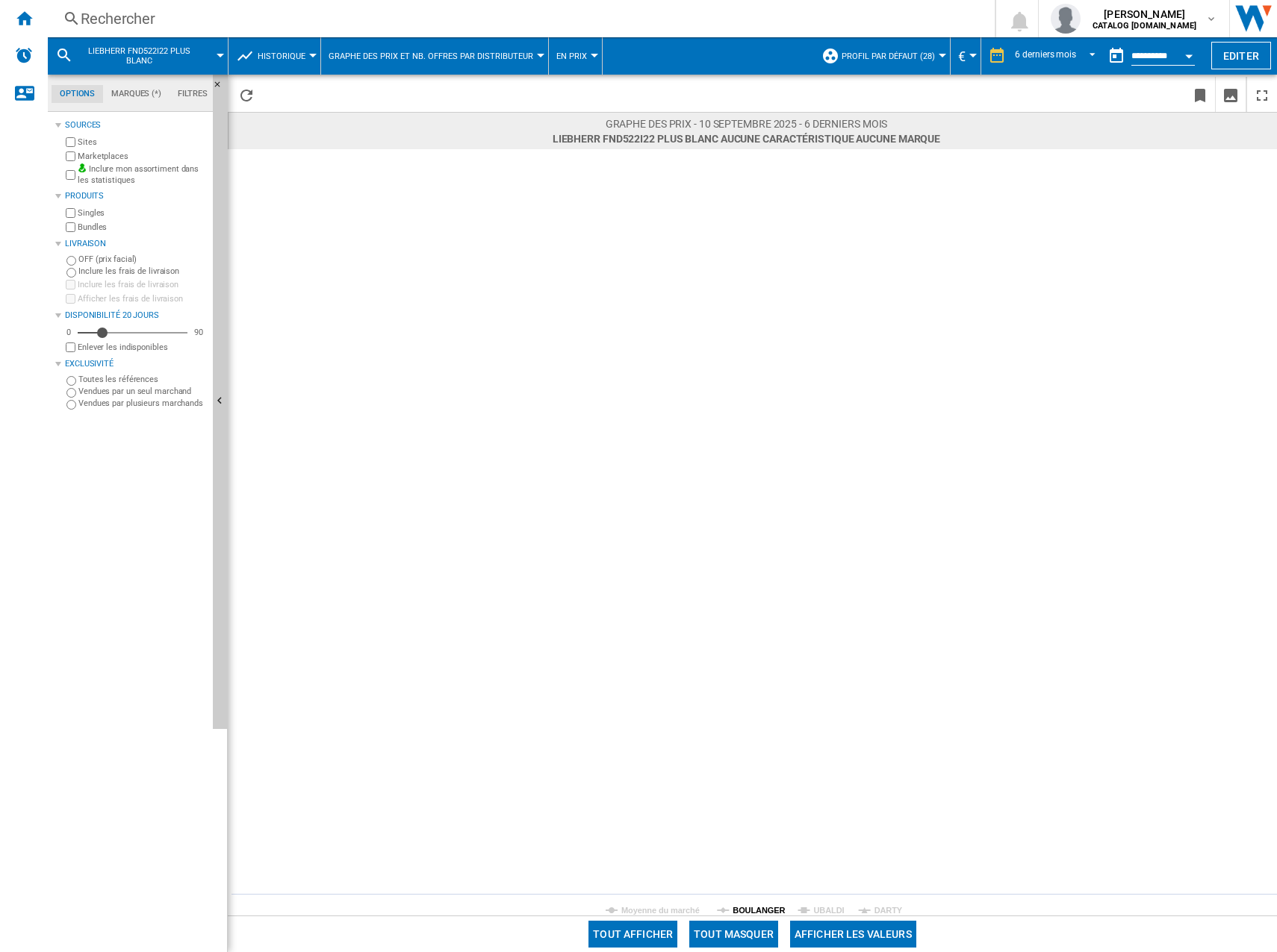
click at [756, 910] on tspan "BOULANGER" at bounding box center [758, 910] width 53 height 9
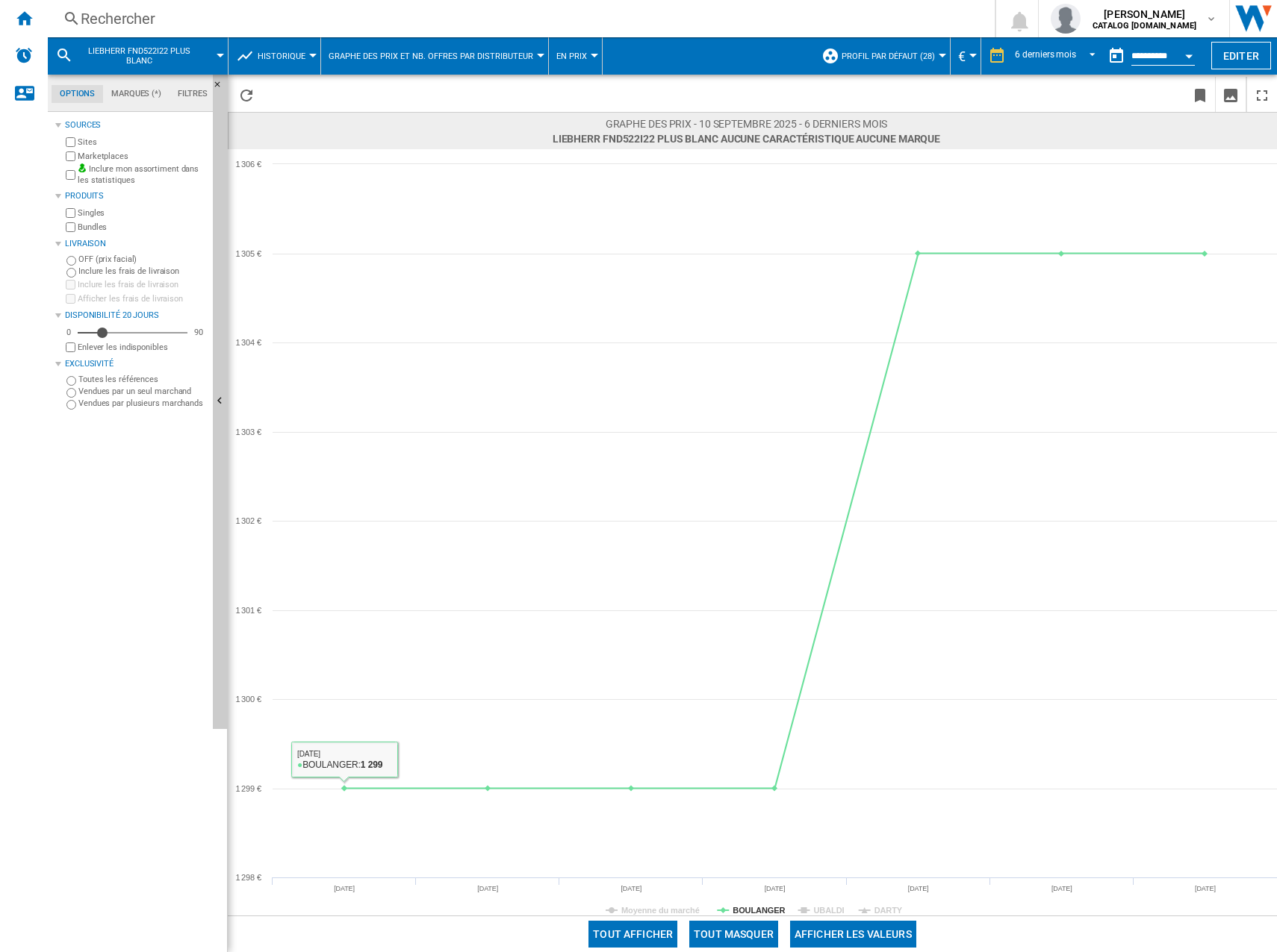
click at [321, 21] on div "Rechercher" at bounding box center [518, 18] width 875 height 21
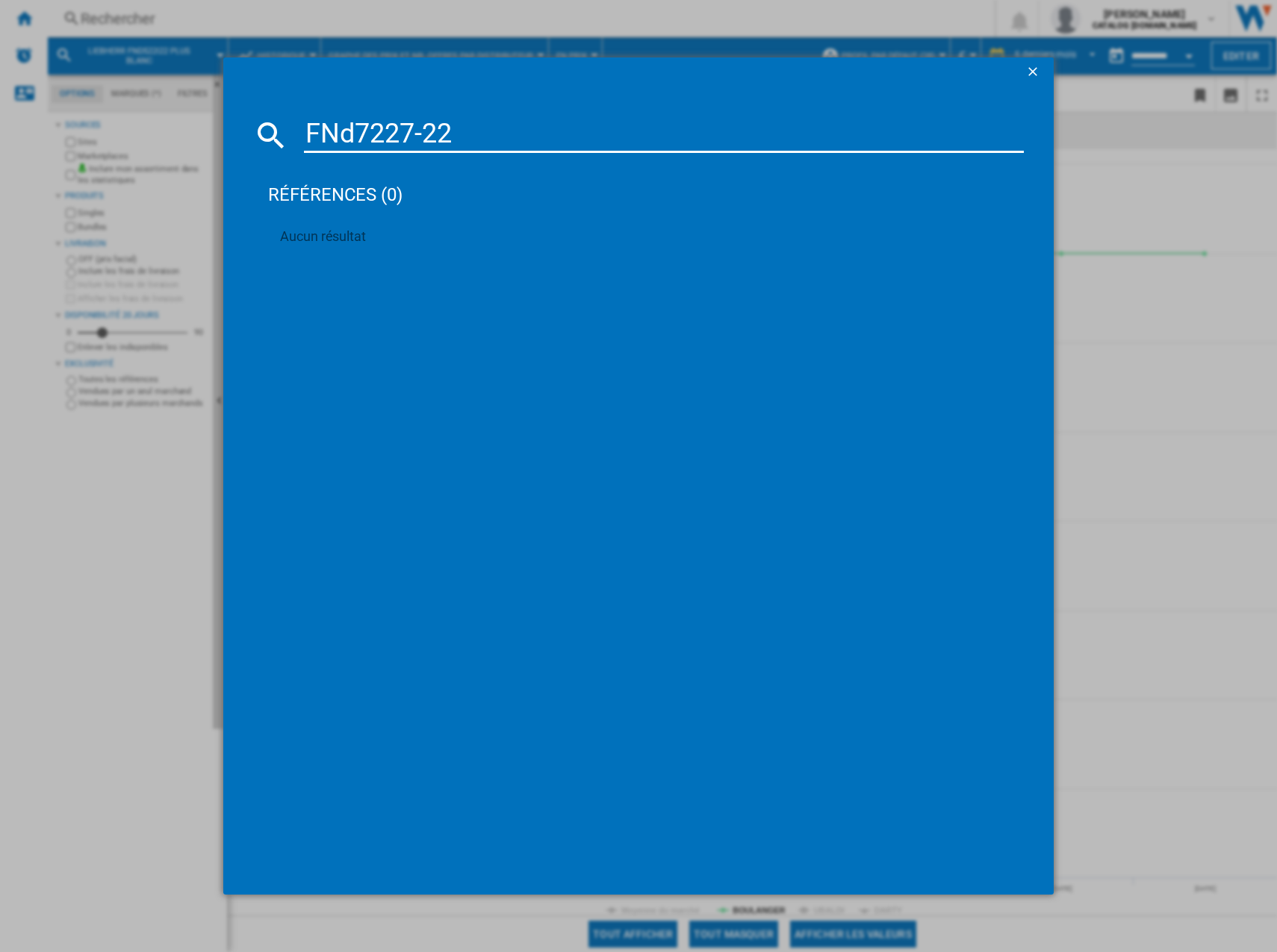
type input "FNd722722"
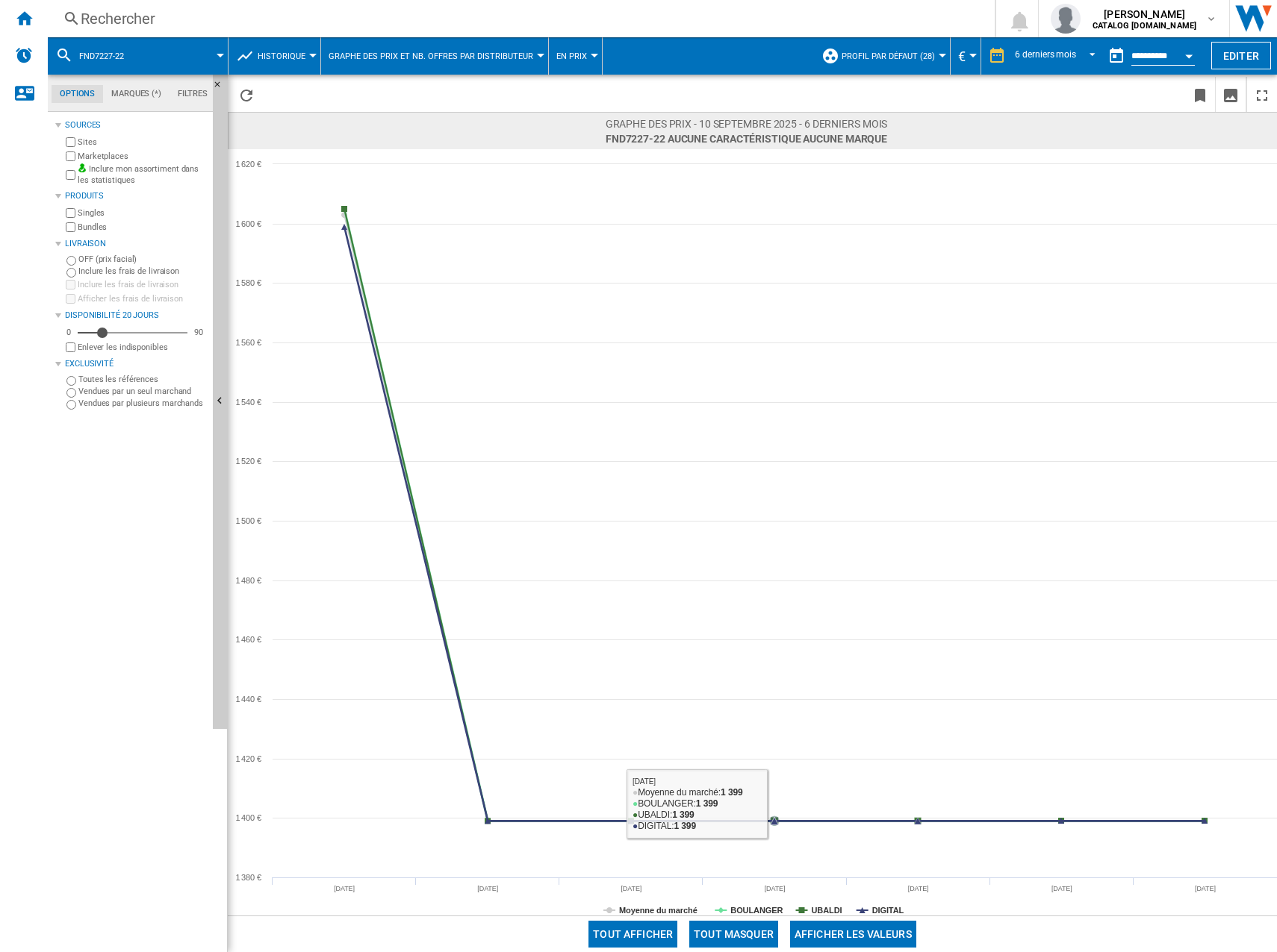
click at [752, 931] on button "Tout masquer" at bounding box center [733, 934] width 89 height 27
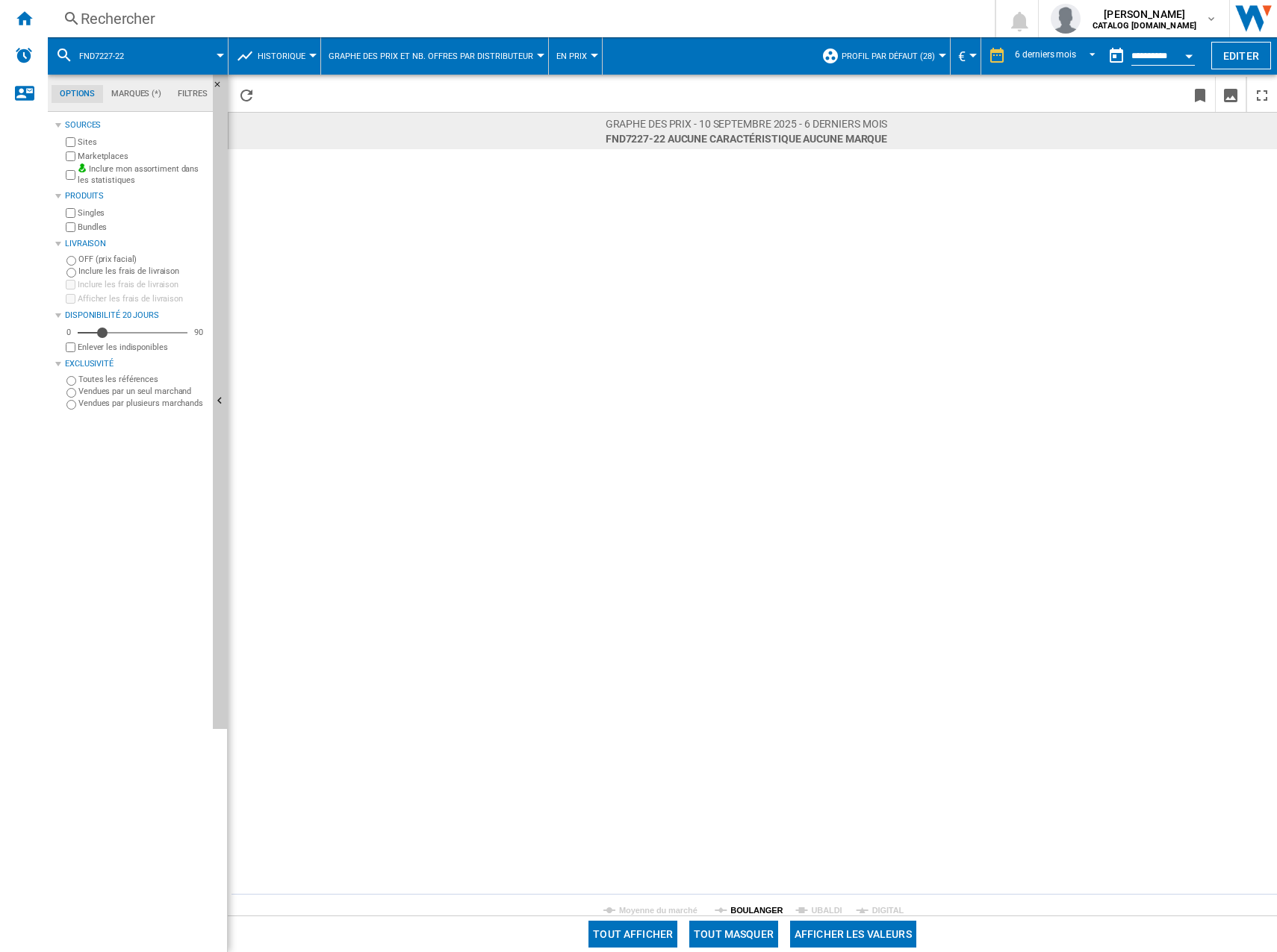
click at [752, 913] on tspan "BOULANGER" at bounding box center [756, 910] width 53 height 9
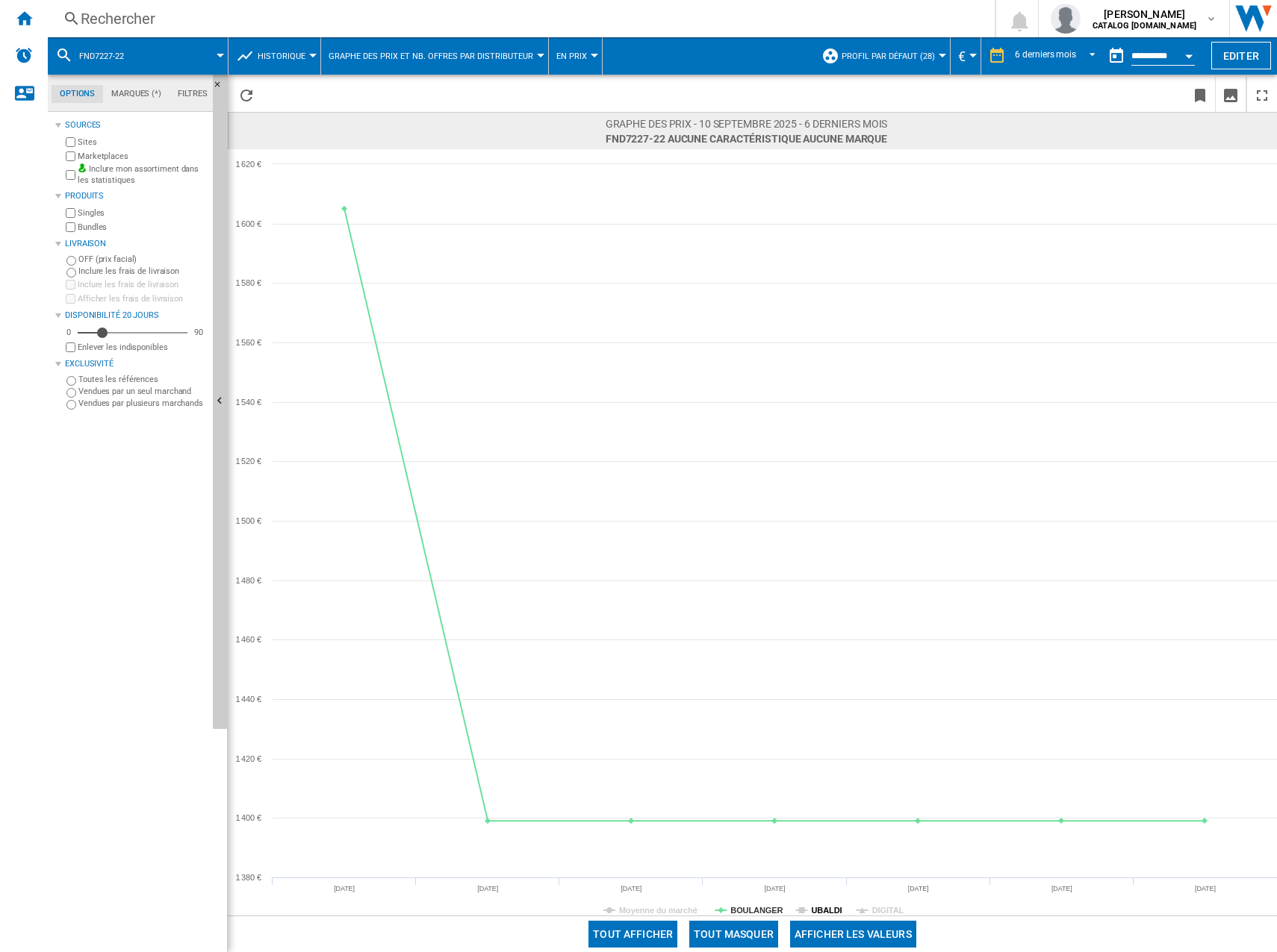
click at [832, 912] on tspan "UBALDI" at bounding box center [826, 910] width 31 height 9
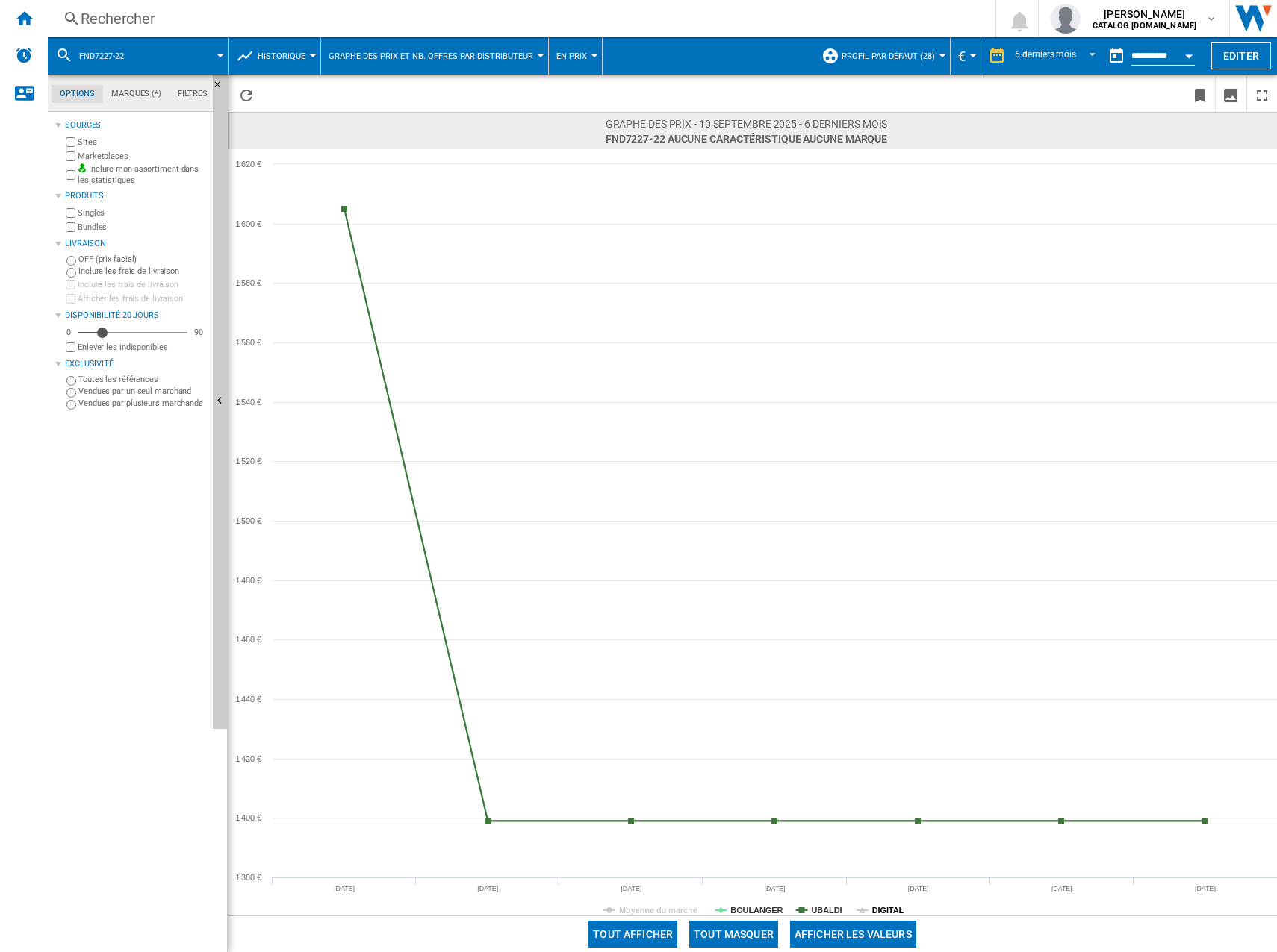
click at [875, 906] on tspan "DIGITAL" at bounding box center [888, 910] width 32 height 9
click at [226, 25] on div "Rechercher" at bounding box center [518, 18] width 875 height 21
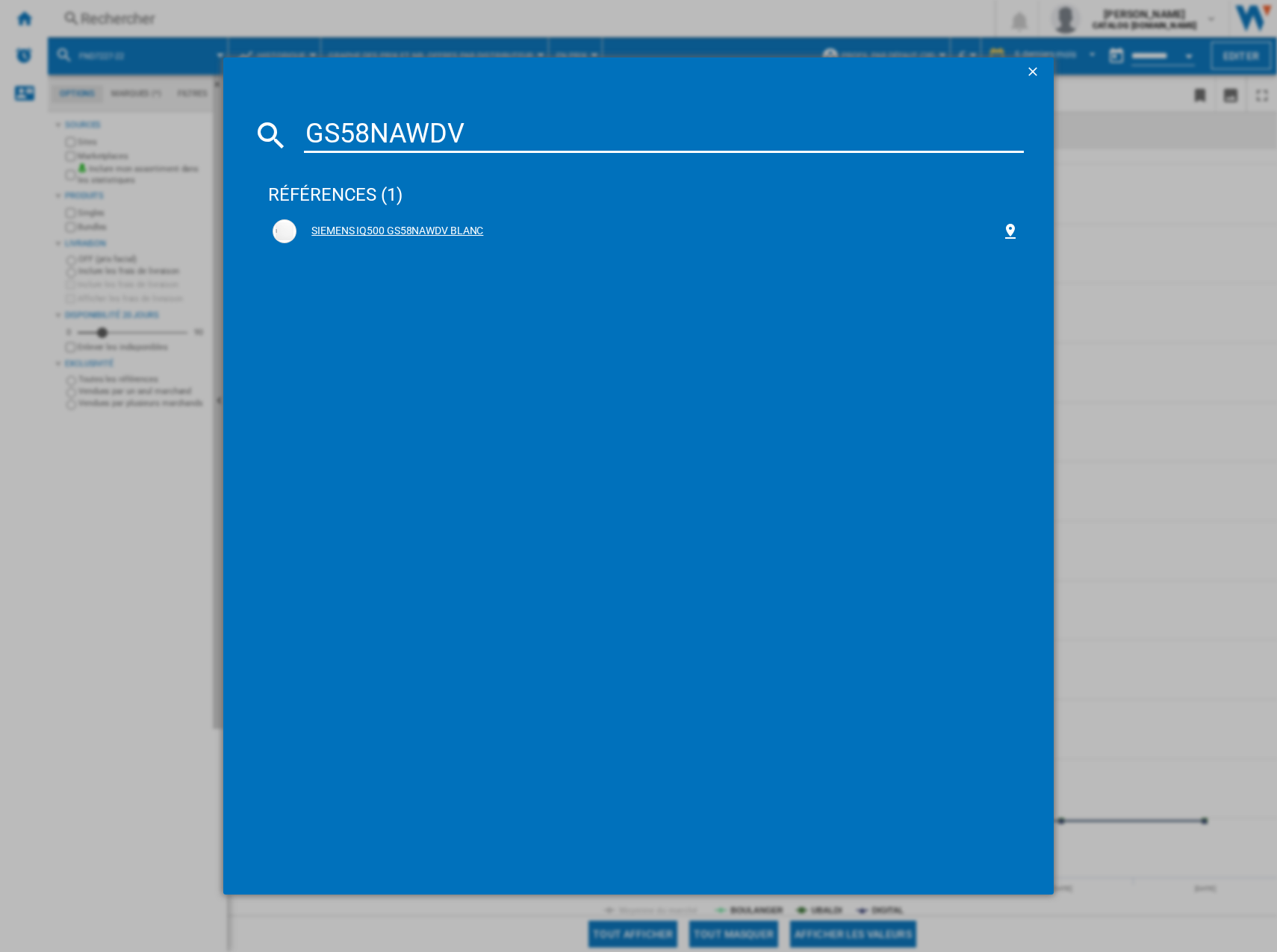
type input "GS58NAWDV"
click at [407, 222] on div "SIEMENS IQ500 GS58NAWDV BLANC" at bounding box center [646, 231] width 747 height 24
click at [400, 226] on div "SIEMENS IQ500 GS58NAWDV BLANC" at bounding box center [648, 231] width 705 height 15
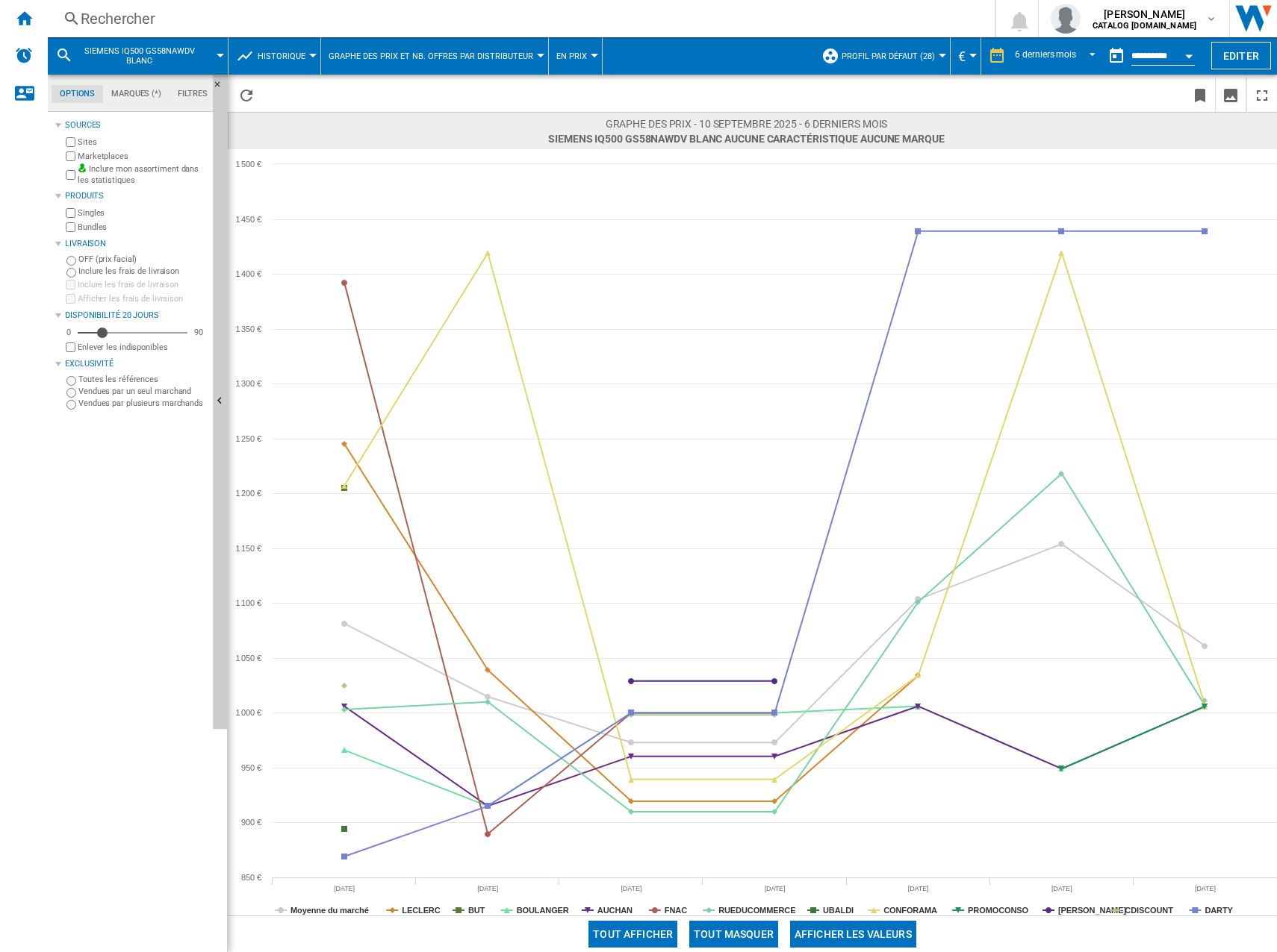
click at [707, 935] on button "Tout masquer" at bounding box center [733, 934] width 89 height 27
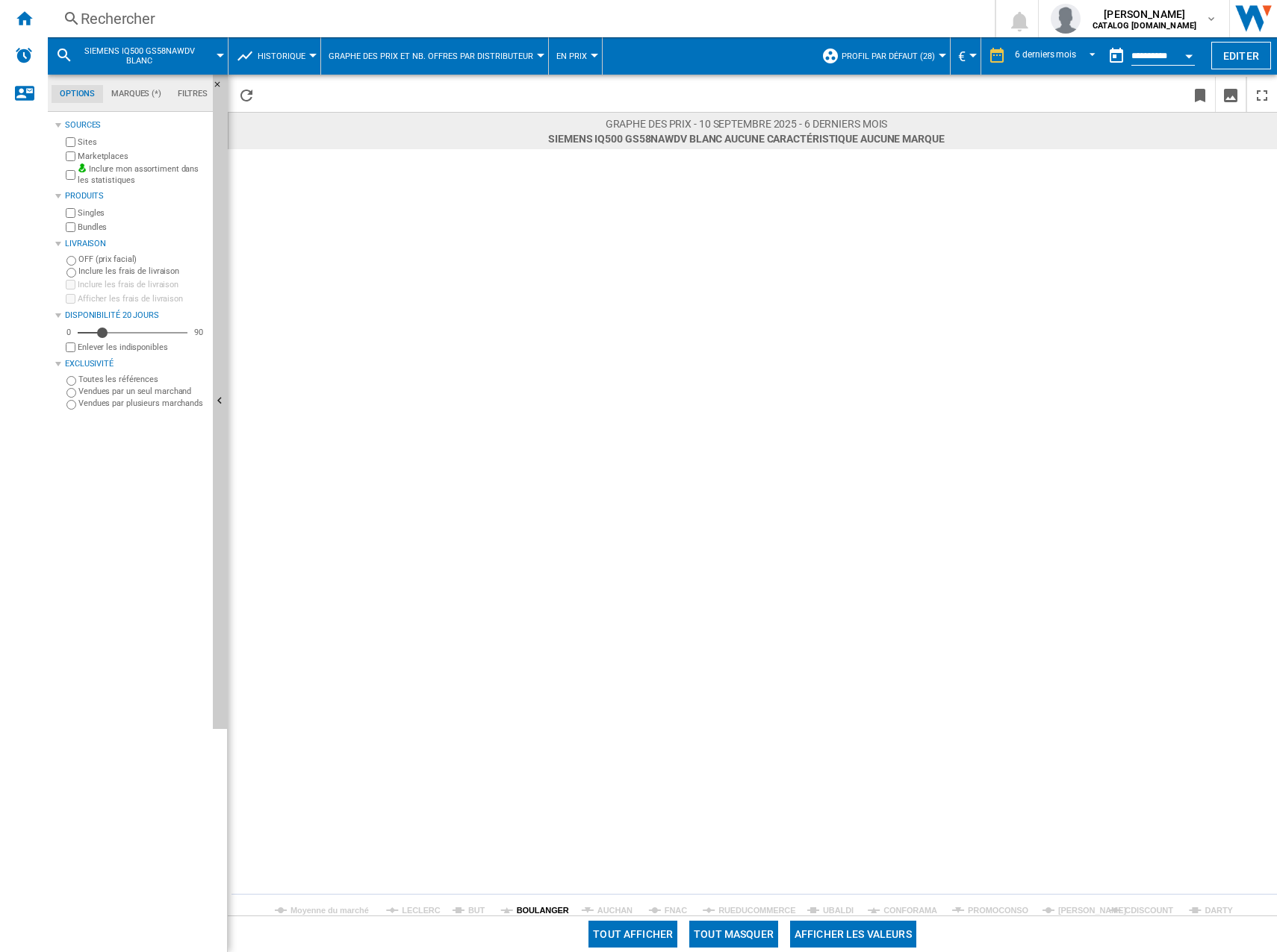
click at [523, 914] on tspan "BOULANGER" at bounding box center [542, 910] width 53 height 9
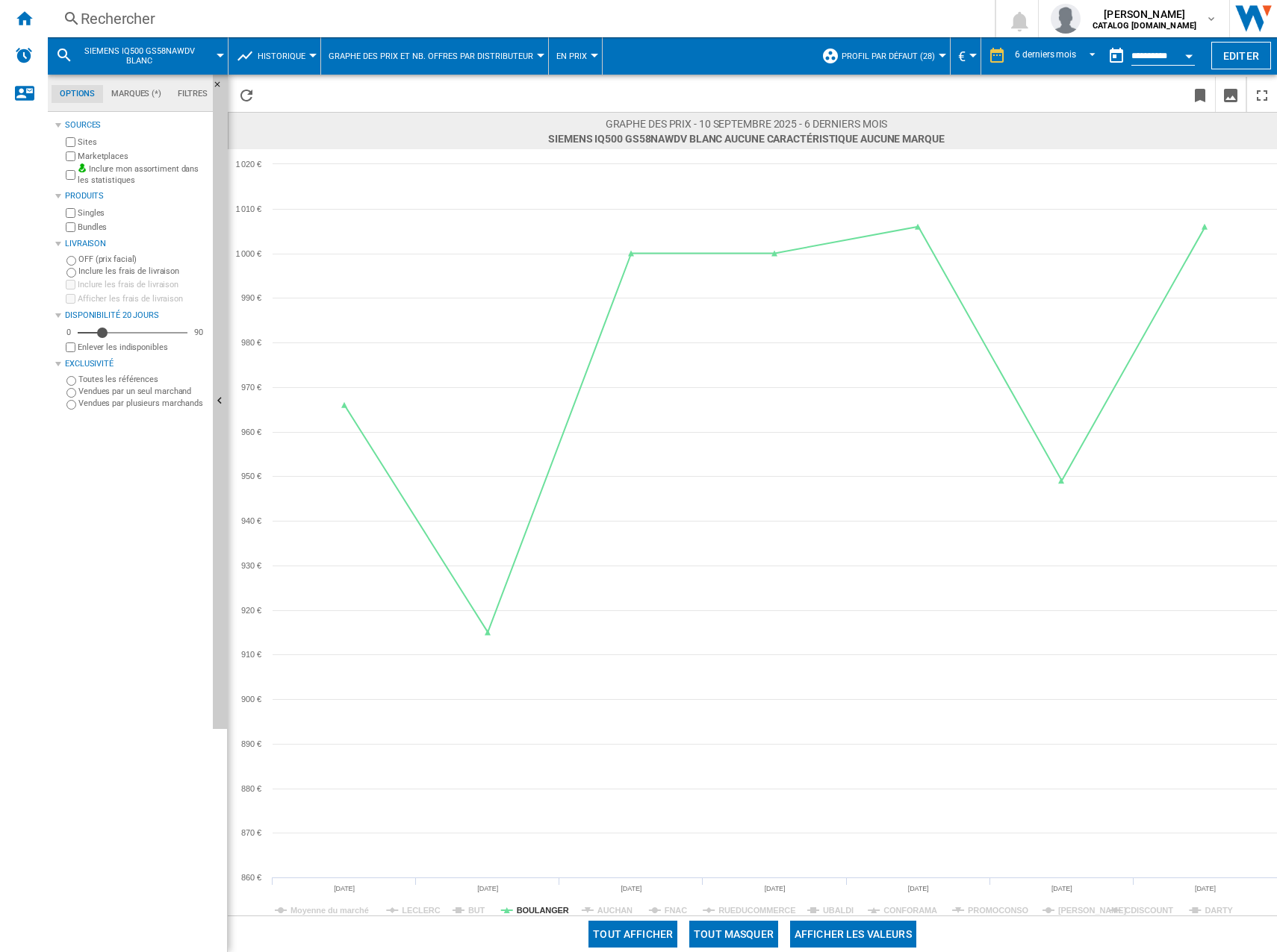
click at [284, 27] on div "Rechercher" at bounding box center [518, 18] width 875 height 21
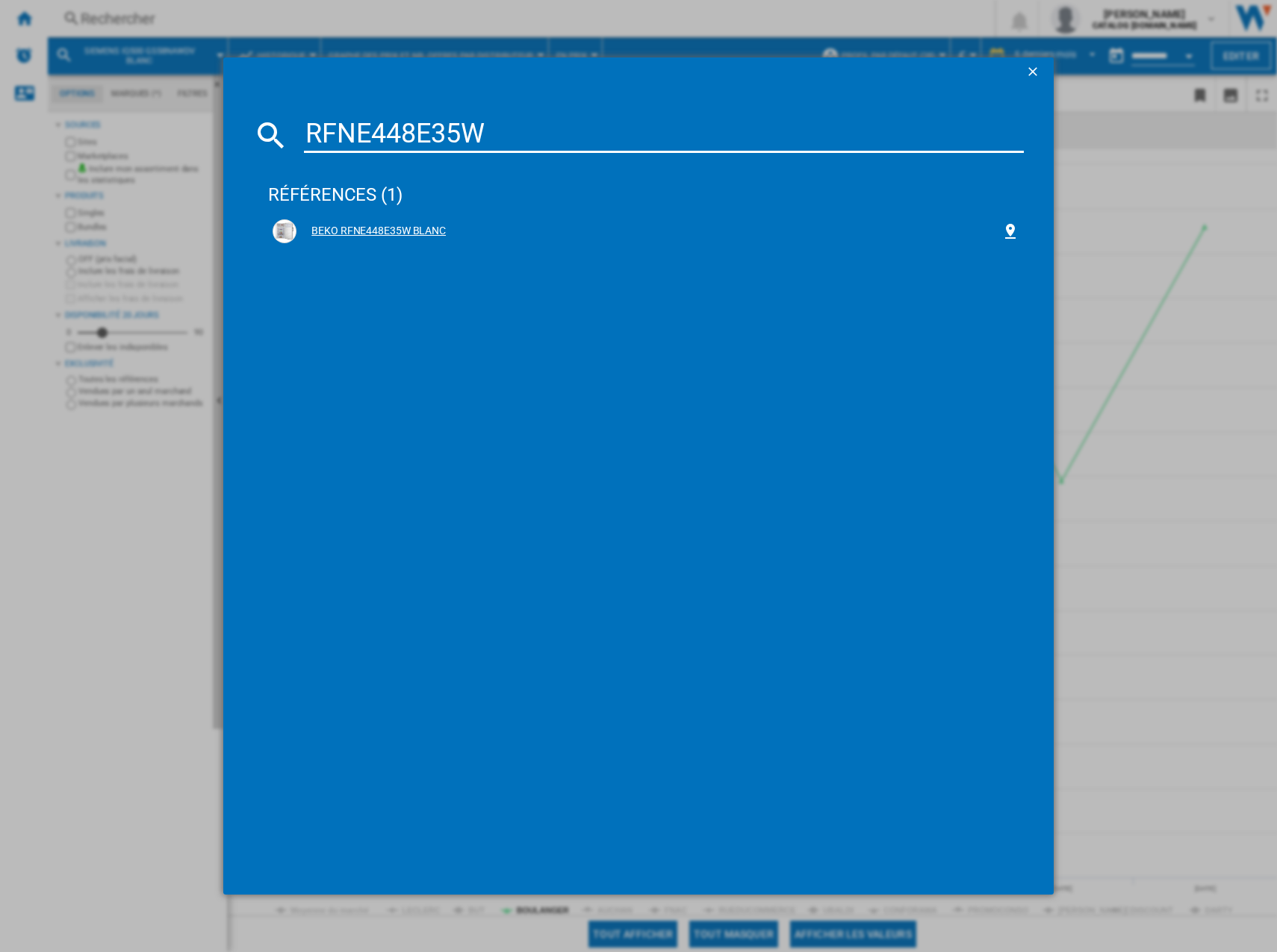
type input "RFNE448E35W"
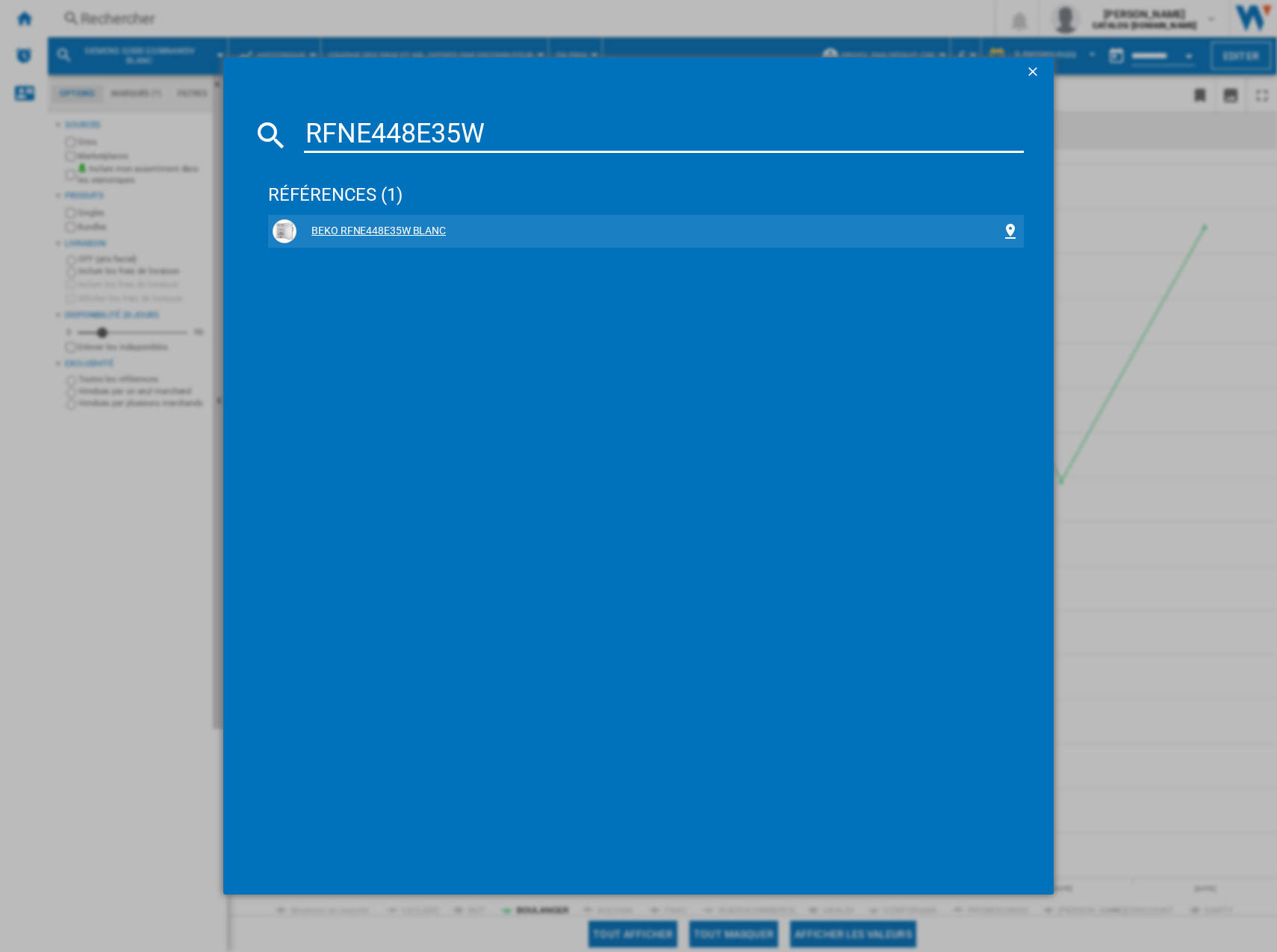
click at [398, 221] on div "BEKO RFNE448E35W BLANC" at bounding box center [646, 231] width 747 height 24
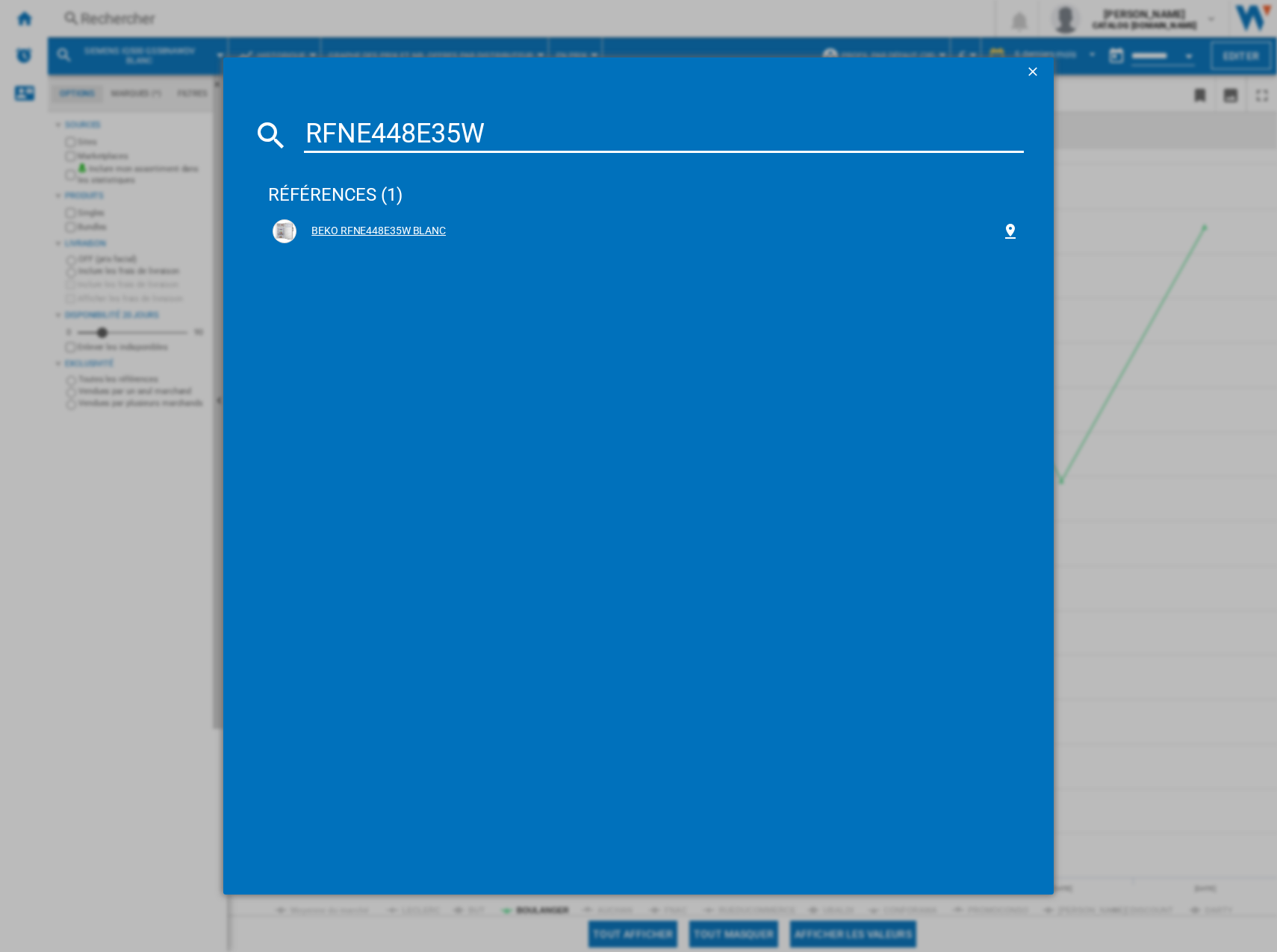
click at [343, 232] on div "BEKO RFNE448E35W BLANC" at bounding box center [648, 231] width 705 height 15
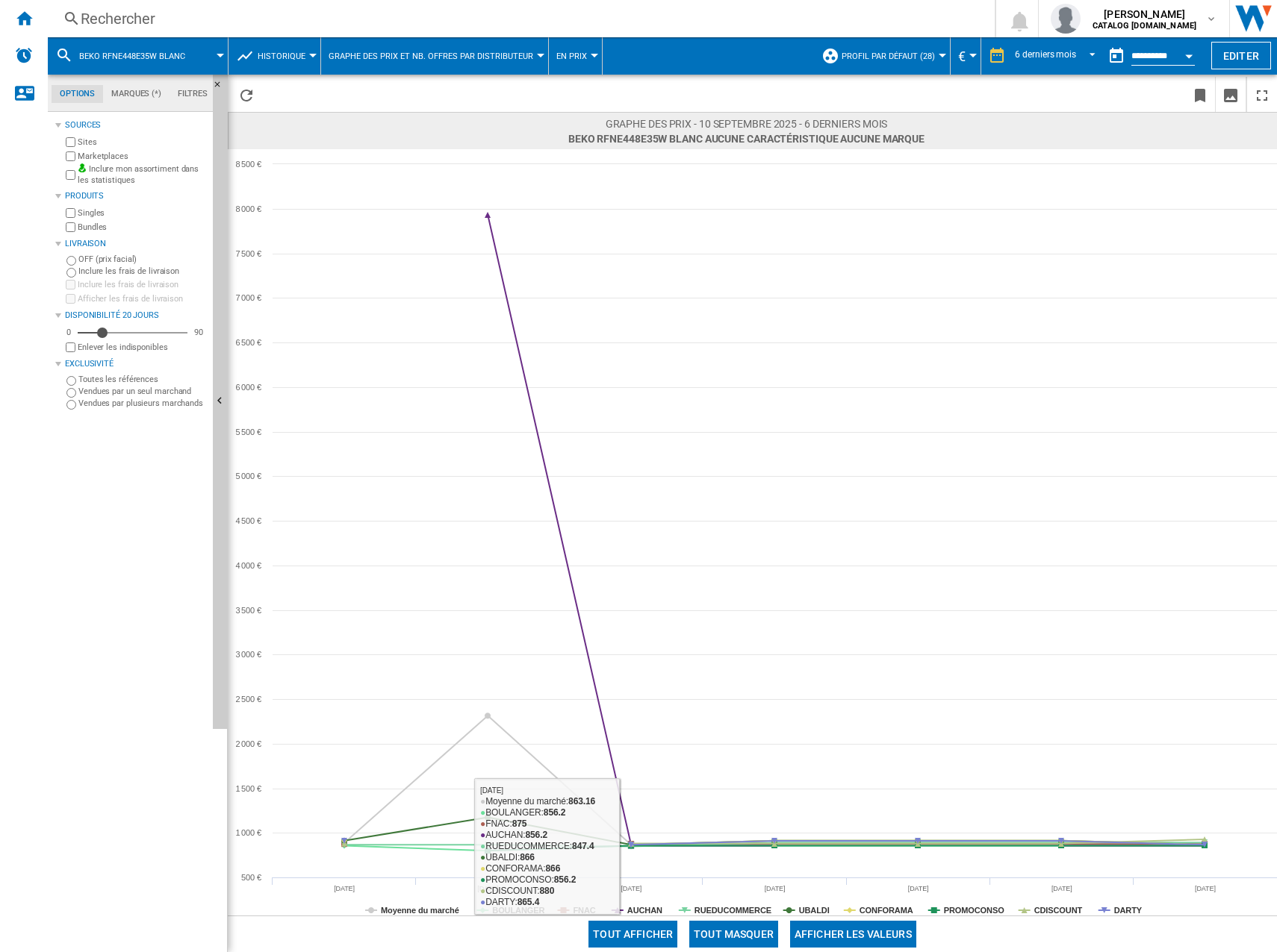
click at [718, 939] on button "Tout masquer" at bounding box center [733, 934] width 89 height 27
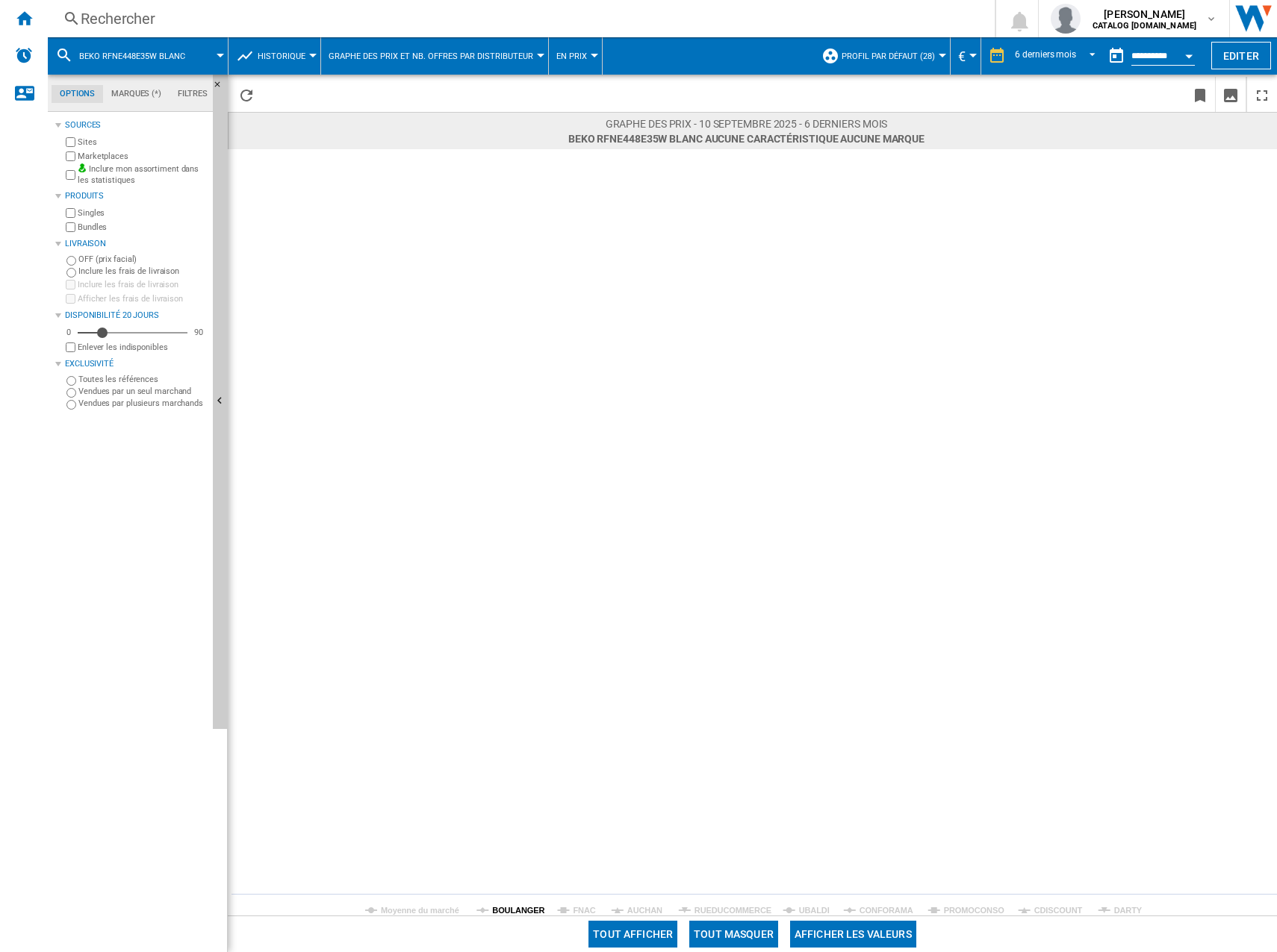
click at [501, 906] on tspan "BOULANGER" at bounding box center [518, 910] width 53 height 9
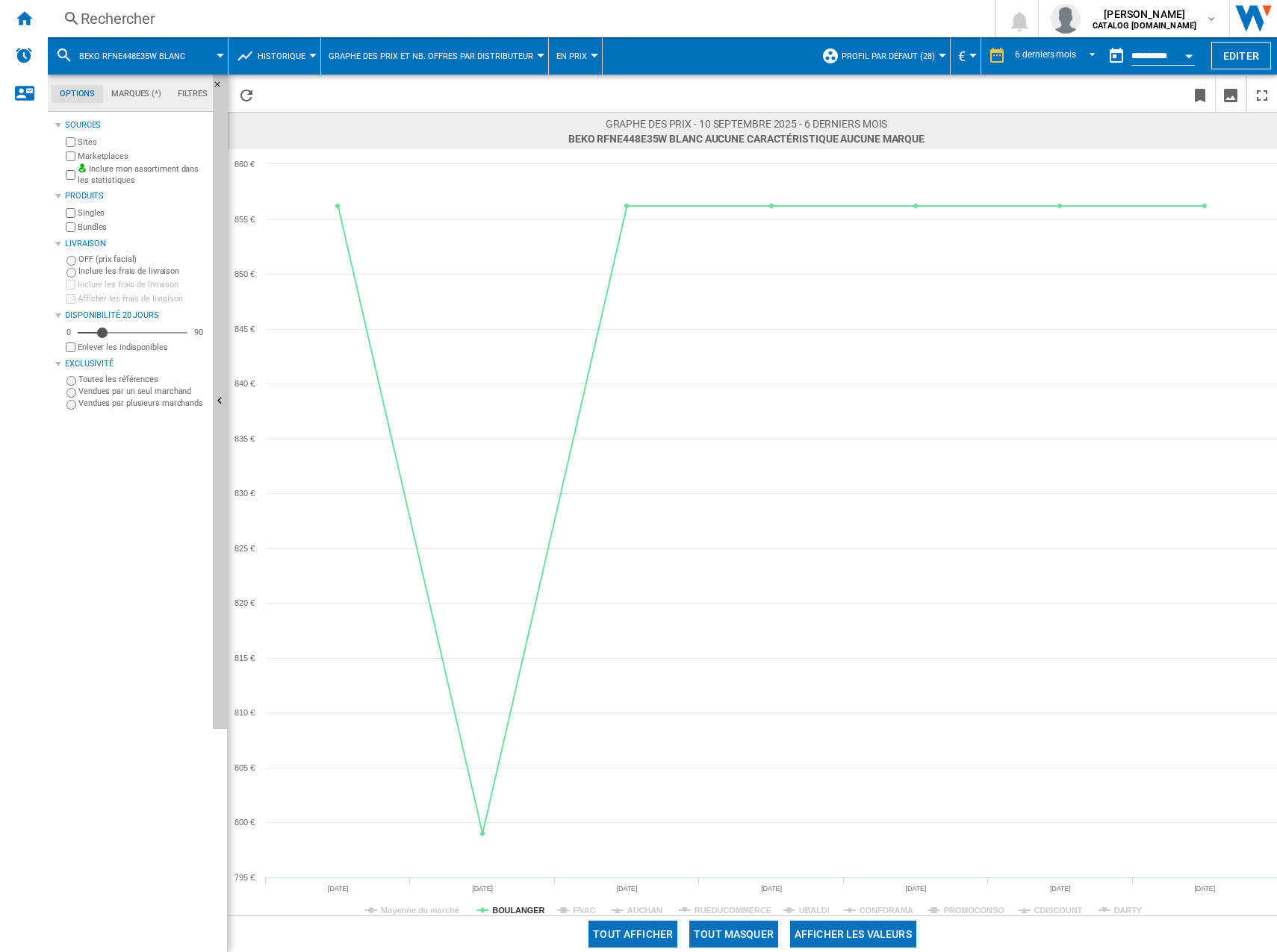
click at [346, 18] on div "Rechercher" at bounding box center [518, 18] width 875 height 21
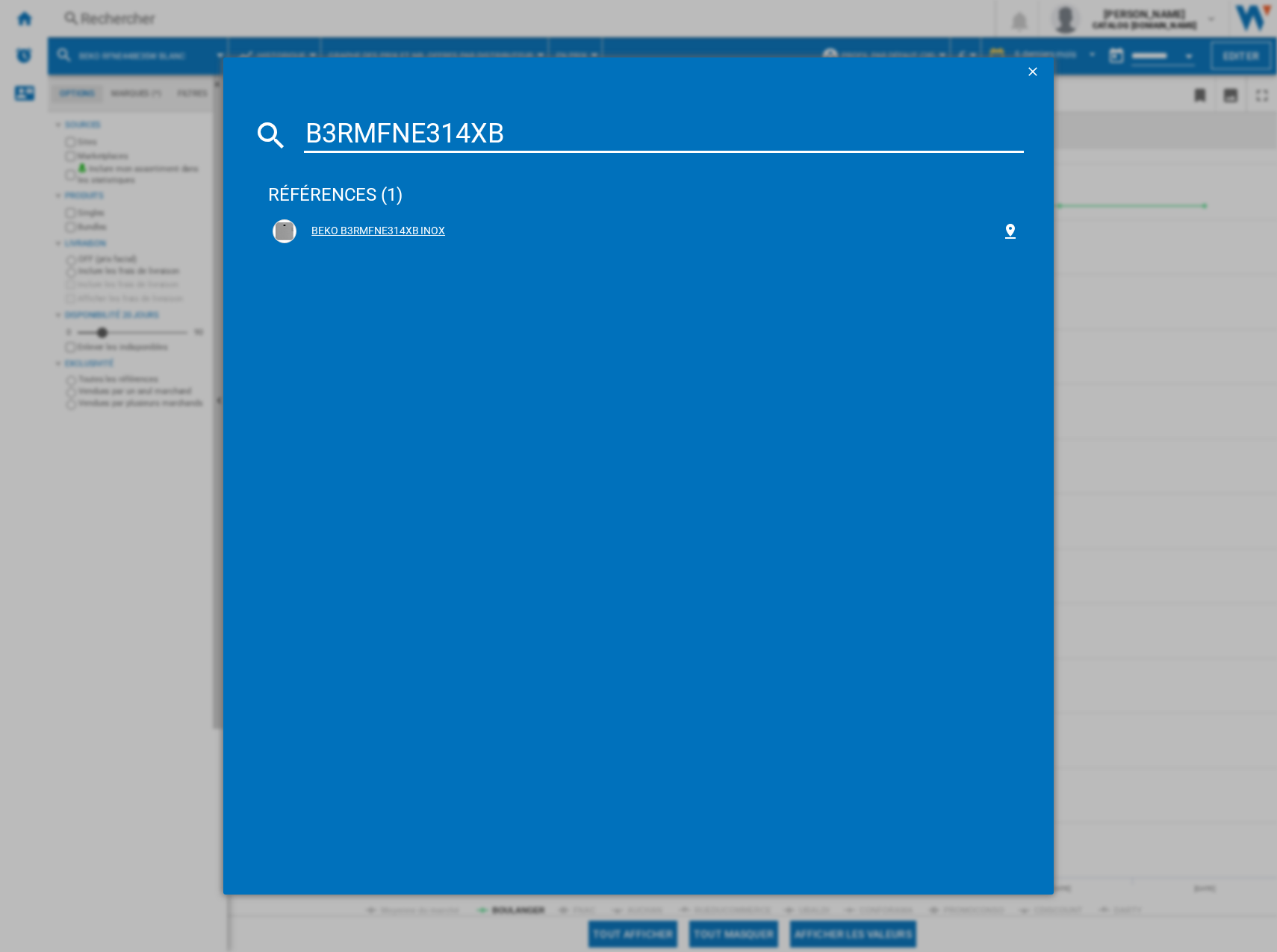
type input "B3RMFNE314XB"
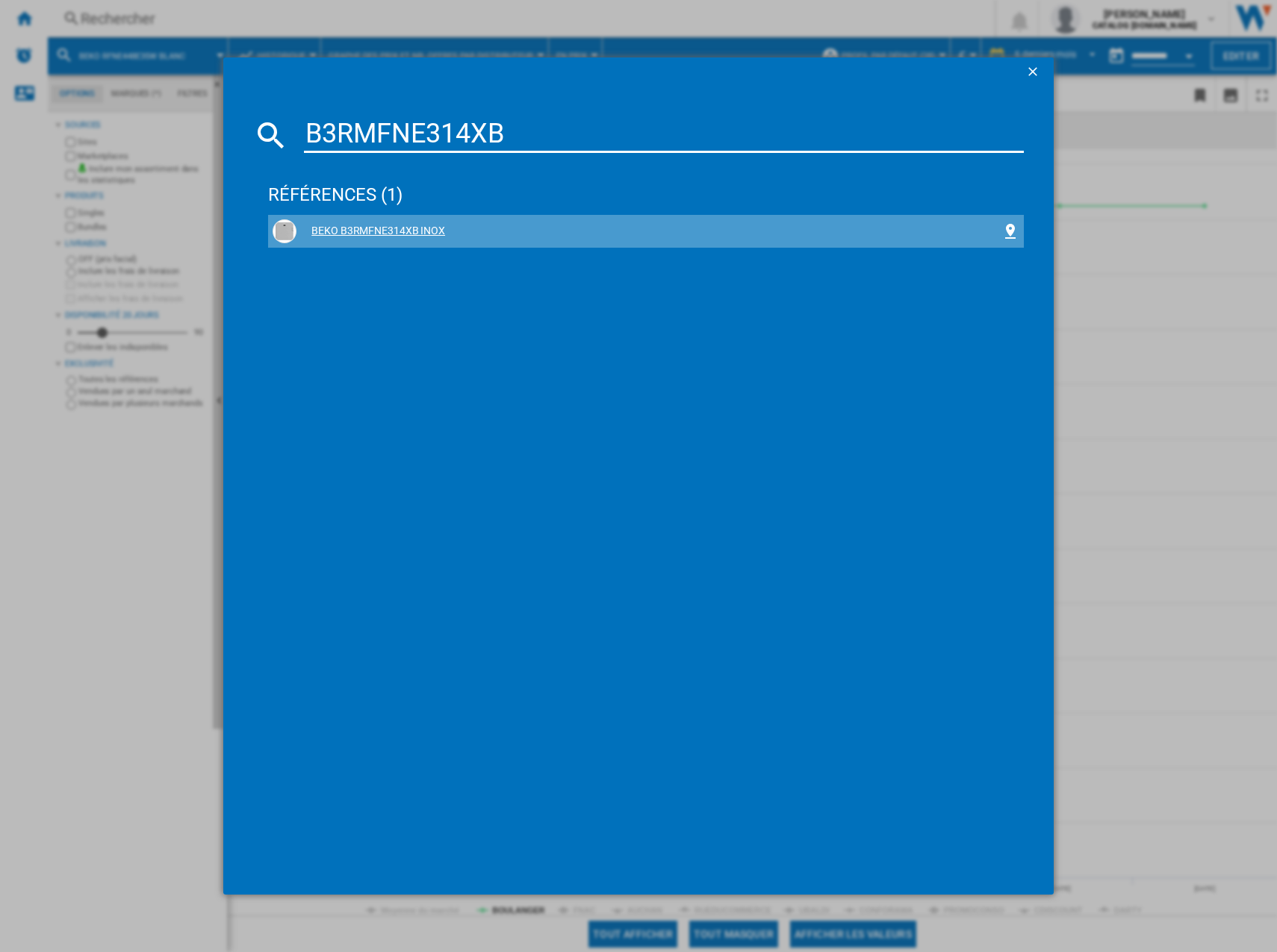
click at [335, 234] on div "BEKO B3RMFNE314XB INOX" at bounding box center [648, 231] width 705 height 15
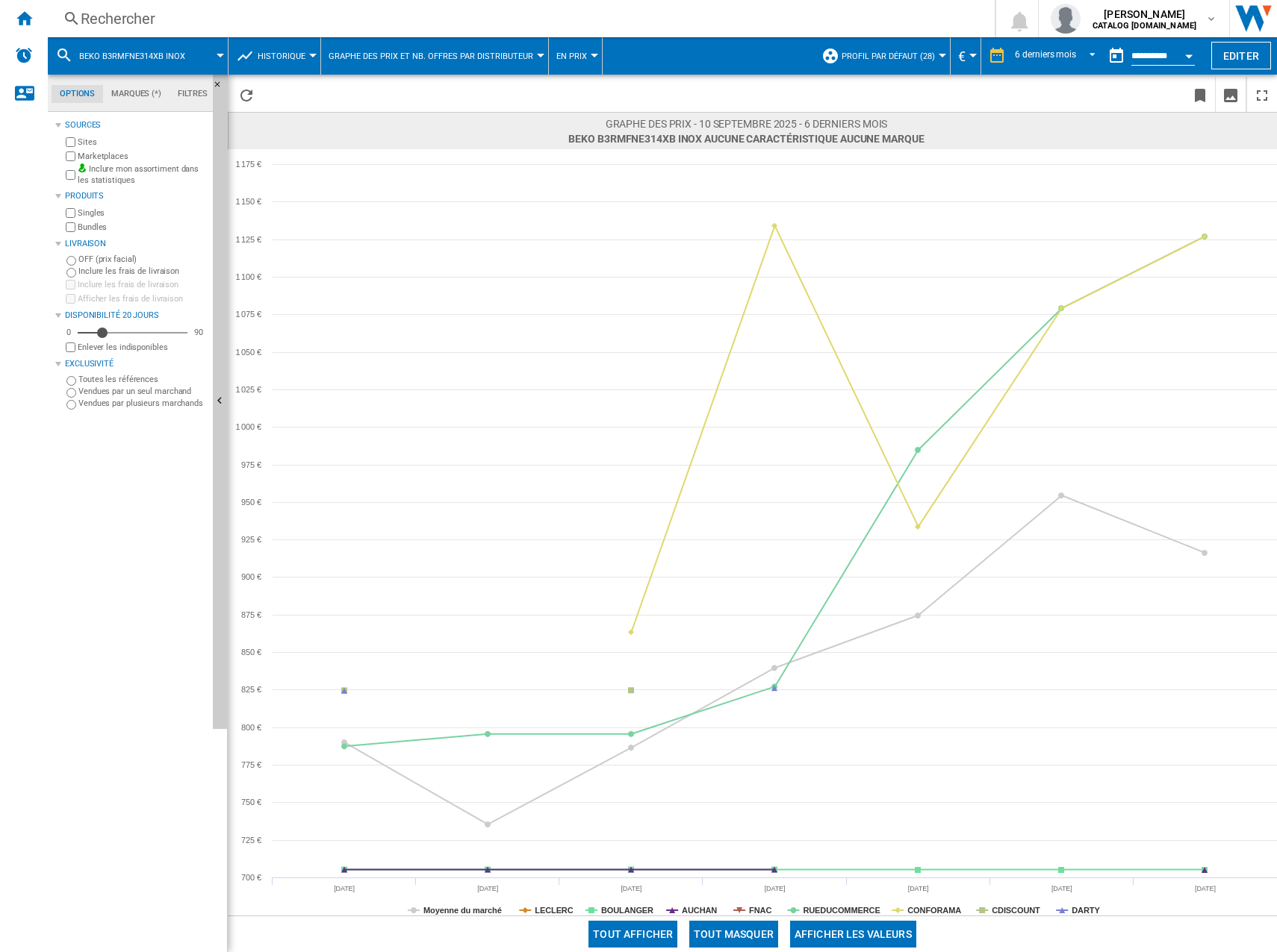
click at [382, 31] on div "Rechercher Rechercher 0 [PERSON_NAME] CATALOG [DOMAIN_NAME] CATALOG [DOMAIN_NAM…" at bounding box center [662, 19] width 1229 height 38
click at [711, 939] on button "Tout masquer" at bounding box center [733, 934] width 89 height 27
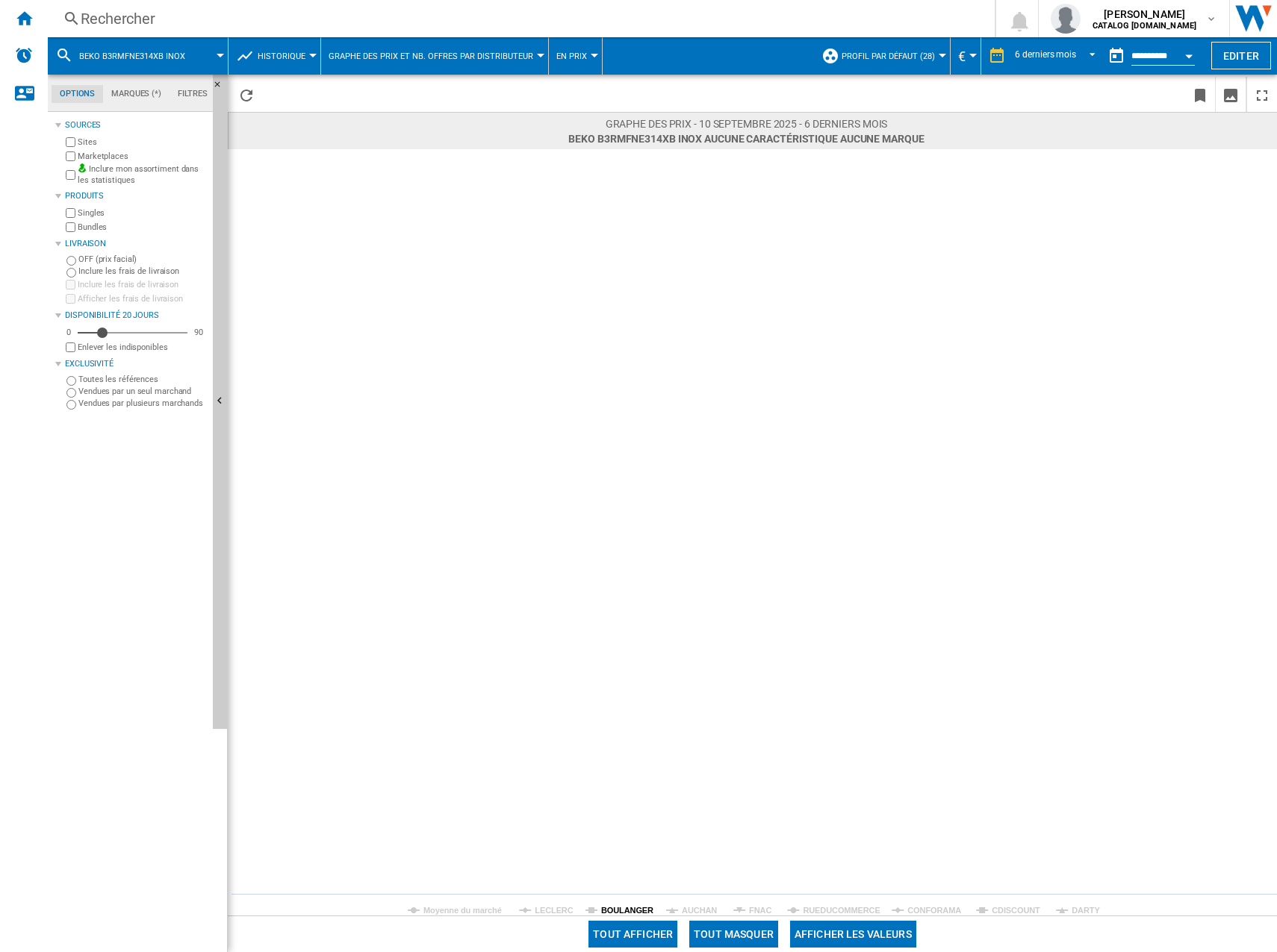
click at [617, 906] on tspan "BOULANGER" at bounding box center [627, 910] width 53 height 9
click at [1080, 909] on tspan "DARTY" at bounding box center [1085, 910] width 28 height 9
click at [396, 25] on div "Rechercher" at bounding box center [518, 18] width 875 height 21
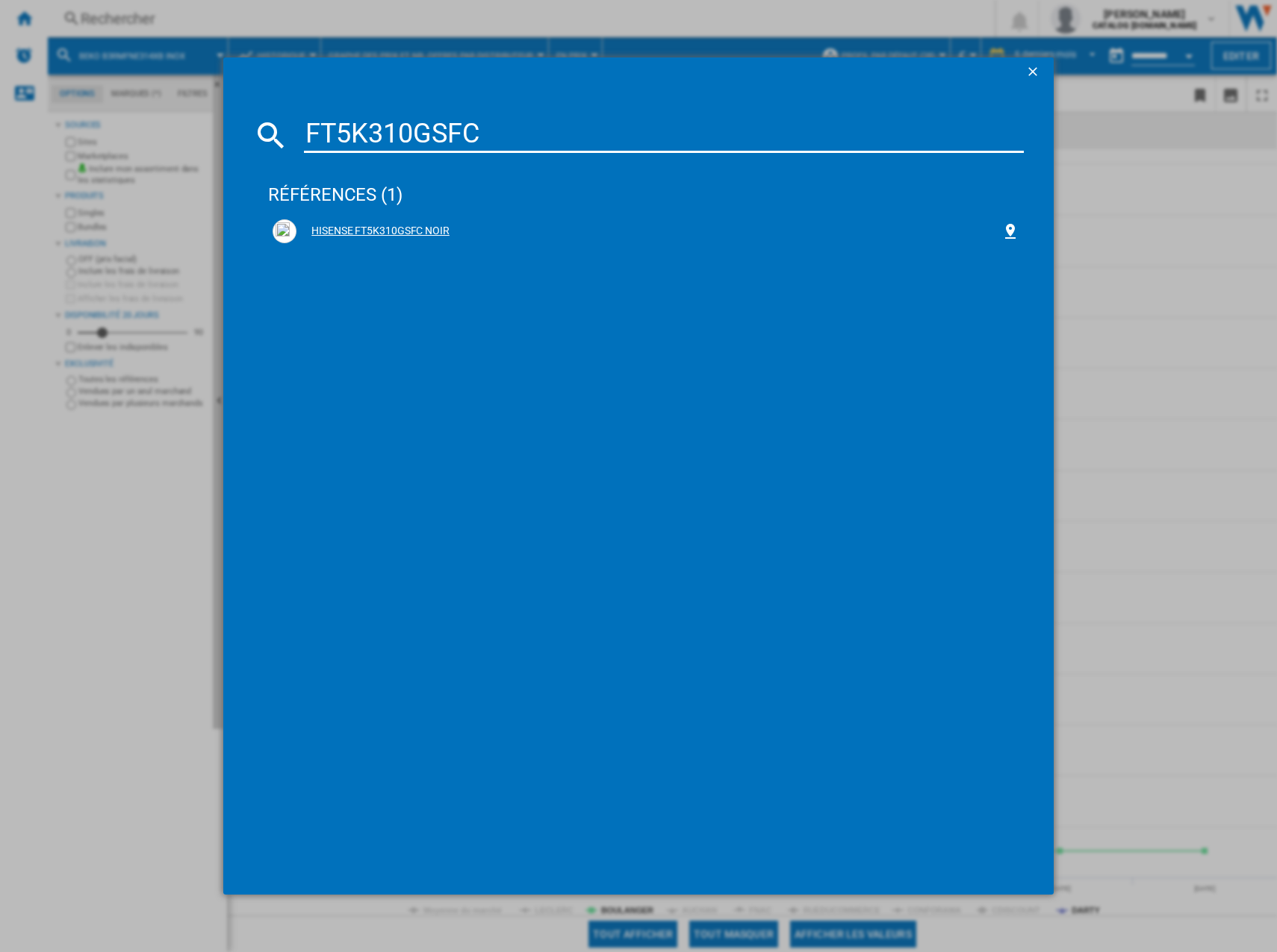
type input "FT5K310GSFC"
click at [435, 226] on div "HISENSE FT5K310GSFC NOIR" at bounding box center [648, 231] width 705 height 15
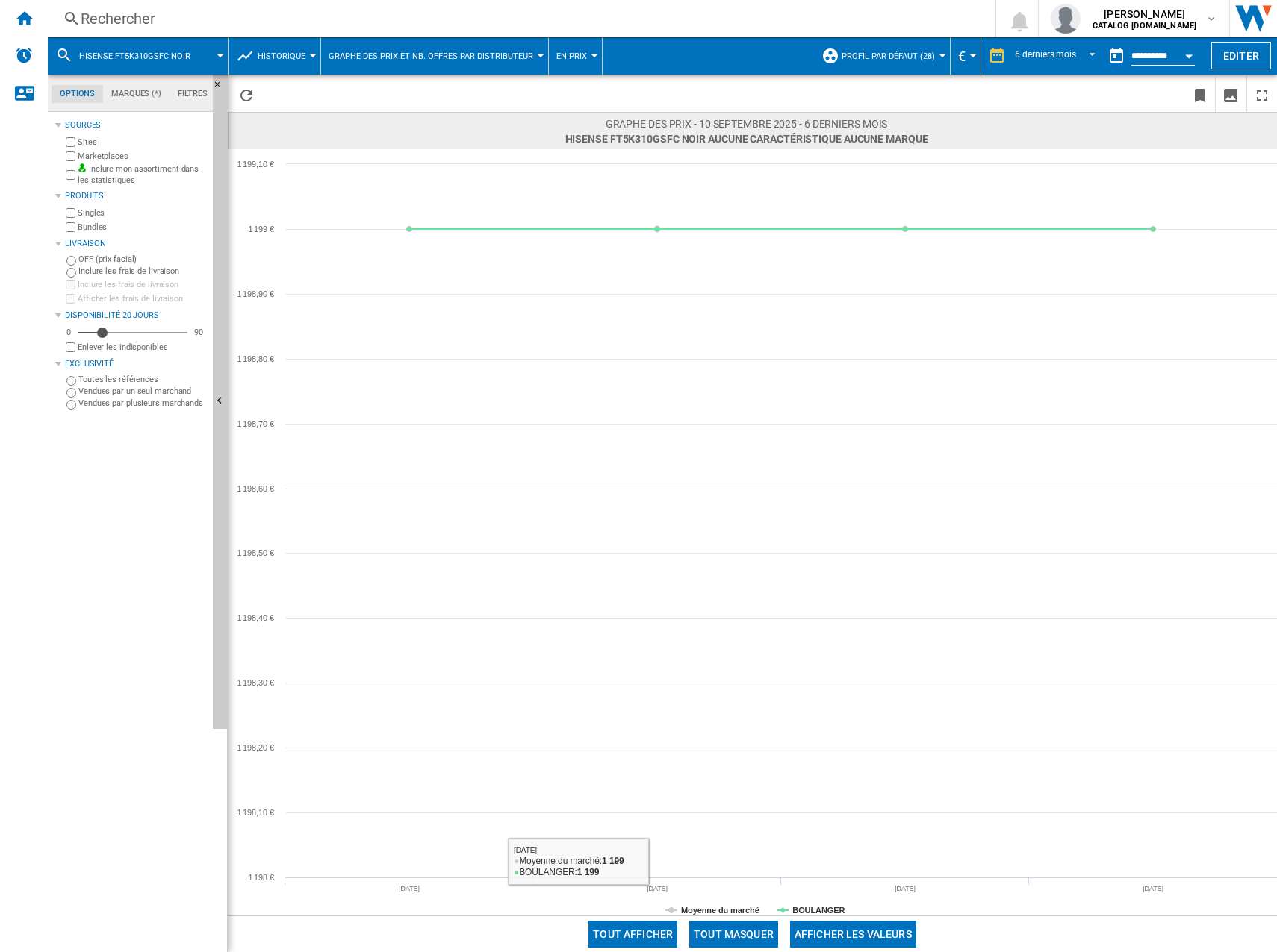
drag, startPoint x: 759, startPoint y: 922, endPoint x: 772, endPoint y: 913, distance: 15.8
click at [761, 921] on button "Tout masquer" at bounding box center [733, 934] width 89 height 27
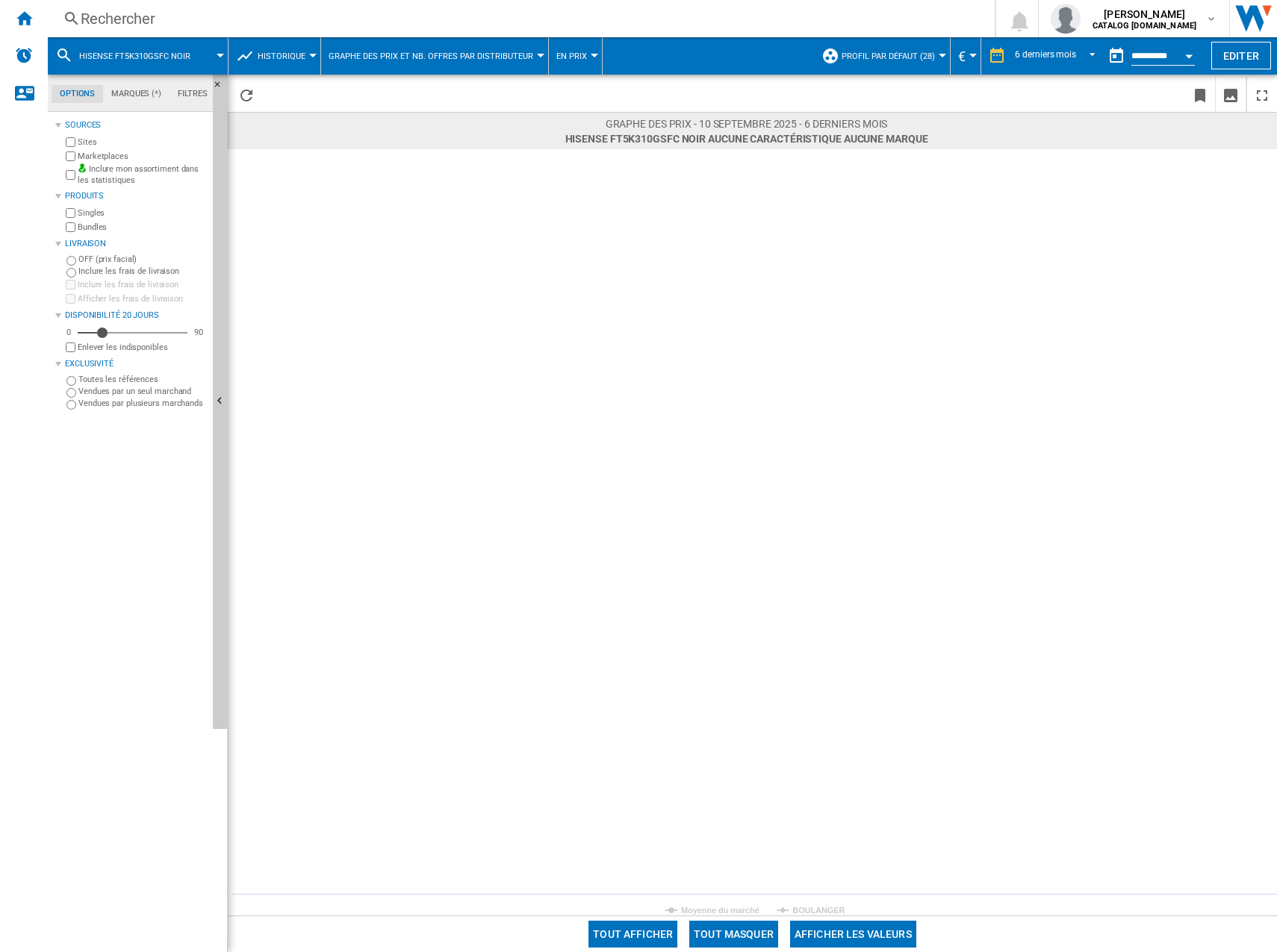
click at [804, 901] on rect at bounding box center [752, 533] width 1049 height 767
click at [807, 906] on tspan "BOULANGER" at bounding box center [818, 910] width 53 height 9
